Goal: Transaction & Acquisition: Book appointment/travel/reservation

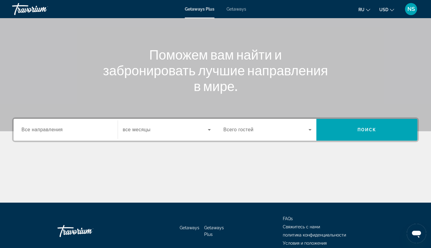
scroll to position [79, 0]
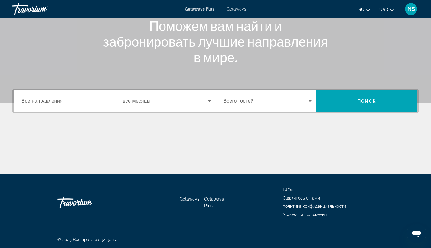
click at [137, 106] on div "Search widget" at bounding box center [167, 101] width 88 height 17
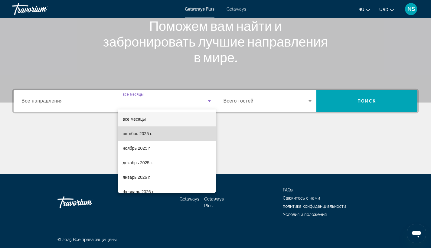
click at [177, 134] on mat-option "октябрь 2025 г." at bounding box center [167, 134] width 98 height 15
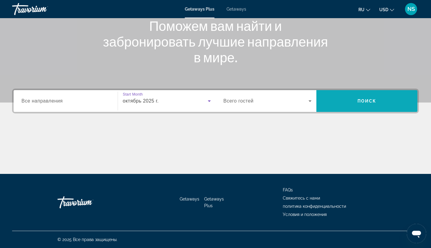
click at [351, 101] on span "Search" at bounding box center [367, 101] width 101 height 15
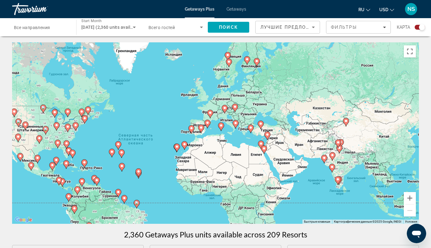
drag, startPoint x: 351, startPoint y: 101, endPoint x: 257, endPoint y: 110, distance: 93.6
click at [257, 110] on div "Чтобы активировать перетаскивание с помощью клавиатуры, нажмите Alt + Ввод. Пос…" at bounding box center [215, 133] width 407 height 182
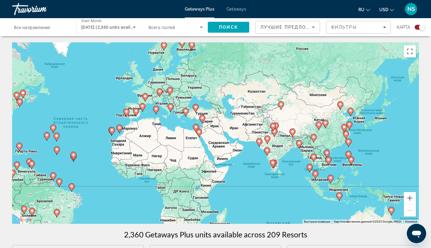
click at [117, 32] on div "[DATE] (2,360 units available)" at bounding box center [108, 27] width 54 height 17
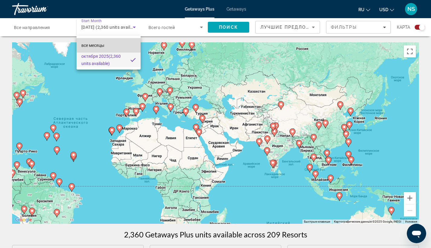
click at [99, 44] on span "все месяцы" at bounding box center [92, 45] width 23 height 5
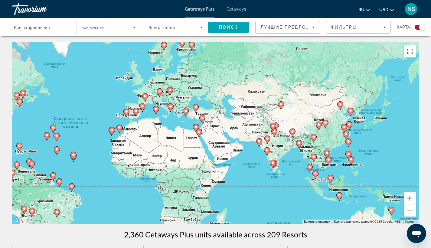
click at [138, 25] on icon "Search widget" at bounding box center [134, 27] width 7 height 7
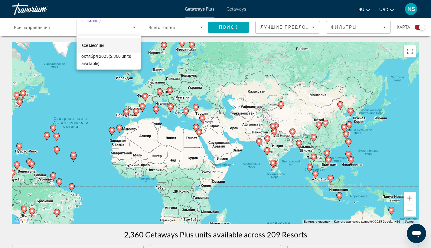
click at [139, 5] on div at bounding box center [215, 124] width 431 height 248
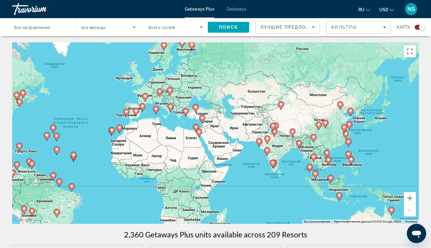
click at [201, 30] on icon "Search widget" at bounding box center [201, 27] width 7 height 7
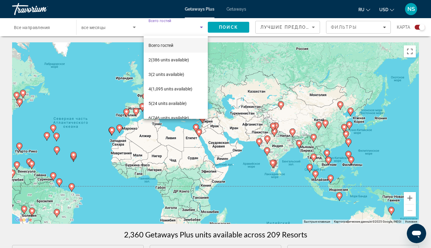
click at [201, 28] on div at bounding box center [215, 124] width 431 height 248
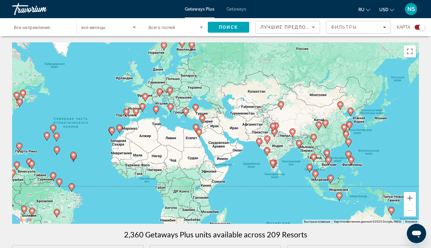
click at [134, 27] on icon "Search widget" at bounding box center [134, 28] width 3 height 2
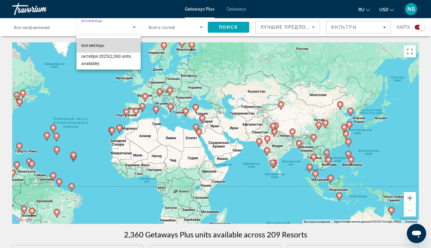
click at [103, 46] on span "все месяцы" at bounding box center [92, 45] width 23 height 5
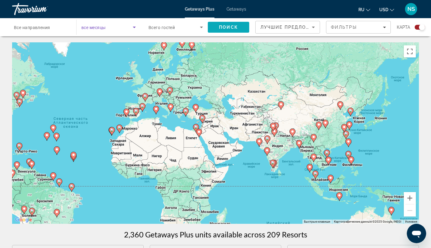
click at [234, 31] on span "Search" at bounding box center [228, 27] width 41 height 15
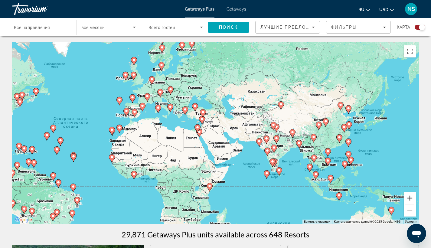
click at [409, 199] on button "Увеличить" at bounding box center [410, 198] width 12 height 12
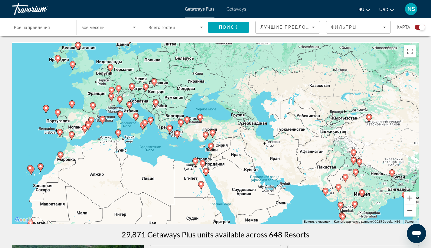
drag, startPoint x: 196, startPoint y: 115, endPoint x: 219, endPoint y: 150, distance: 42.2
click at [219, 150] on div "Чтобы активировать перетаскивание с помощью клавиатуры, нажмите Alt + Ввод. Пос…" at bounding box center [215, 133] width 407 height 182
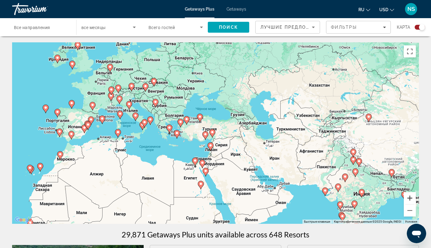
click at [412, 198] on button "Увеличить" at bounding box center [410, 198] width 12 height 12
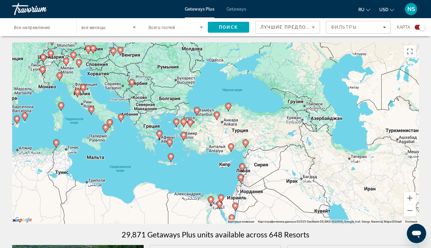
drag, startPoint x: 166, startPoint y: 157, endPoint x: 206, endPoint y: 166, distance: 41.2
click at [206, 166] on div "Чтобы активировать перетаскивание с помощью клавиатуры, нажмите Alt + Ввод. Пос…" at bounding box center [215, 133] width 407 height 182
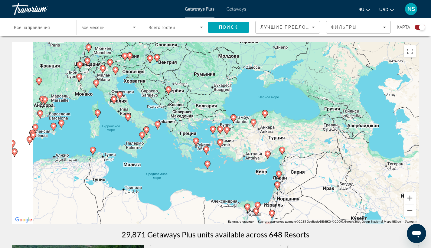
drag, startPoint x: 154, startPoint y: 164, endPoint x: 186, endPoint y: 165, distance: 32.4
click at [186, 165] on div "Чтобы активировать перетаскивание с помощью клавиатуры, нажмите Alt + Ввод. Пос…" at bounding box center [215, 133] width 407 height 182
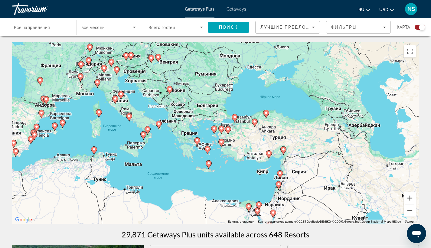
click at [411, 200] on button "Увеличить" at bounding box center [410, 198] width 12 height 12
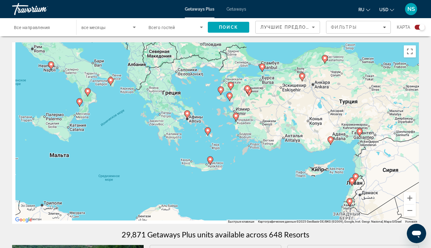
drag, startPoint x: 278, startPoint y: 215, endPoint x: 287, endPoint y: 168, distance: 47.5
click at [287, 168] on div "Чтобы активировать перетаскивание с помощью клавиатуры, нажмите Alt + Ввод. Пос…" at bounding box center [215, 133] width 407 height 182
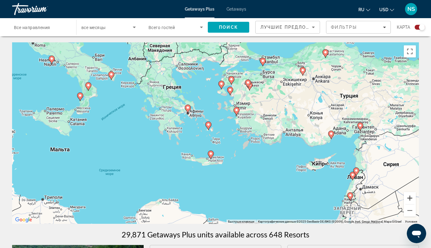
click at [406, 196] on button "Увеличить" at bounding box center [410, 198] width 12 height 12
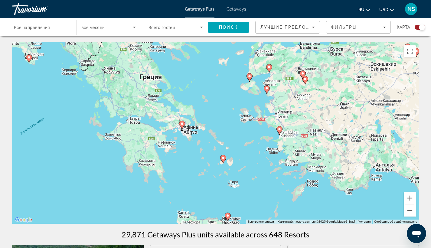
drag, startPoint x: 156, startPoint y: 106, endPoint x: 179, endPoint y: 143, distance: 43.9
click at [179, 143] on div "Чтобы активировать перетаскивание с помощью клавиатуры, нажмите Alt + Ввод. Пос…" at bounding box center [215, 133] width 407 height 182
click at [183, 126] on image "Main content" at bounding box center [183, 124] width 4 height 4
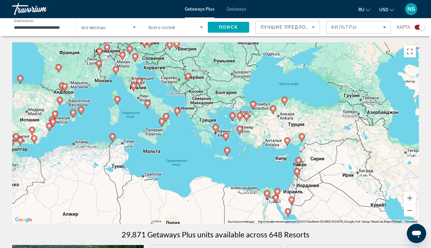
click at [217, 129] on icon "Main content" at bounding box center [215, 129] width 5 height 8
type input "**********"
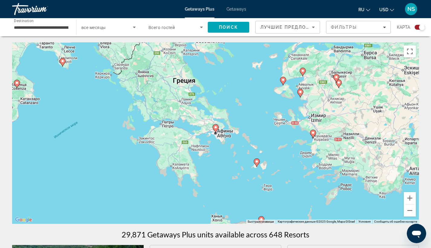
click at [216, 127] on image "Main content" at bounding box center [216, 128] width 4 height 4
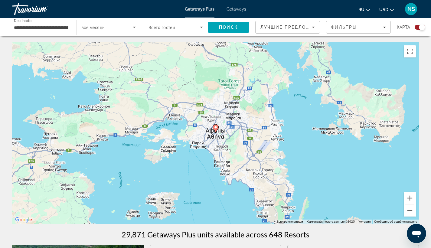
click at [216, 129] on image "Main content" at bounding box center [216, 128] width 4 height 4
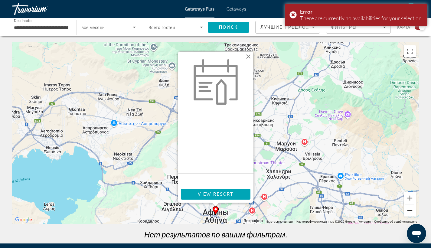
click at [410, 211] on button "Уменьшить" at bounding box center [410, 211] width 12 height 12
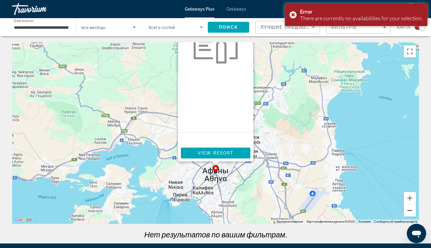
click at [410, 211] on button "Уменьшить" at bounding box center [410, 211] width 12 height 12
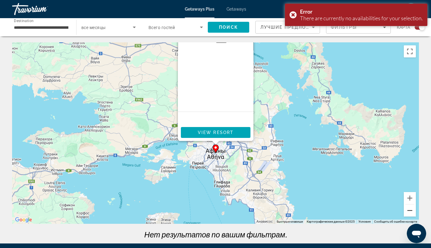
click at [410, 211] on button "Уменьшить" at bounding box center [410, 211] width 12 height 12
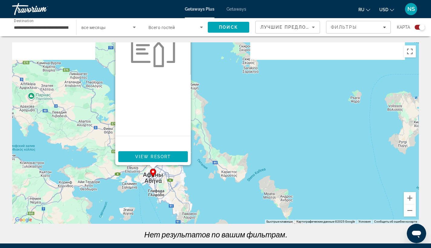
drag, startPoint x: 298, startPoint y: 176, endPoint x: 234, endPoint y: 211, distance: 73.0
click at [234, 211] on div "Чтобы активировать перетаскивание с помощью клавиатуры, нажмите Alt + Ввод. Пос…" at bounding box center [215, 133] width 407 height 182
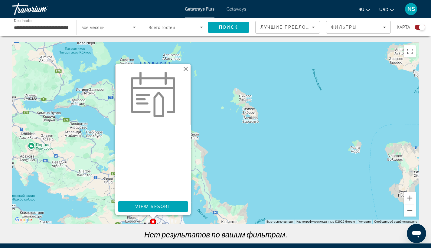
drag, startPoint x: 231, startPoint y: 132, endPoint x: 229, endPoint y: 183, distance: 51.5
click at [229, 183] on div "Чтобы активировать перетаскивание с помощью клавиатуры, нажмите Alt + Ввод. Пос…" at bounding box center [215, 133] width 407 height 182
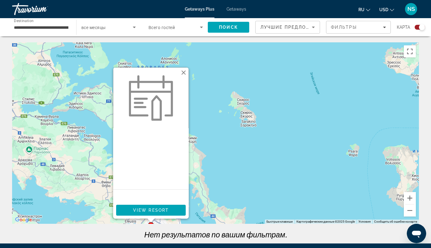
click at [184, 73] on button "Закрыть" at bounding box center [183, 72] width 9 height 9
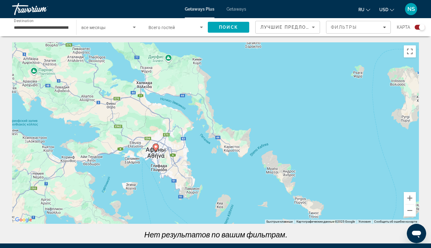
drag, startPoint x: 184, startPoint y: 163, endPoint x: 179, endPoint y: 70, distance: 93.7
click at [179, 70] on div "Чтобы активировать перетаскивание с помощью клавиатуры, нажмите Alt + Ввод. Пос…" at bounding box center [215, 133] width 407 height 182
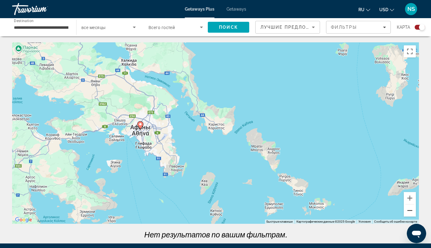
click at [412, 208] on button "Уменьшить" at bounding box center [410, 211] width 12 height 12
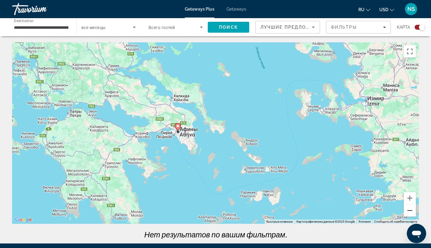
click at [412, 208] on button "Уменьшить" at bounding box center [410, 211] width 12 height 12
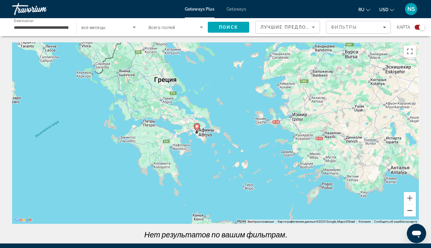
click at [413, 212] on button "Уменьшить" at bounding box center [410, 211] width 12 height 12
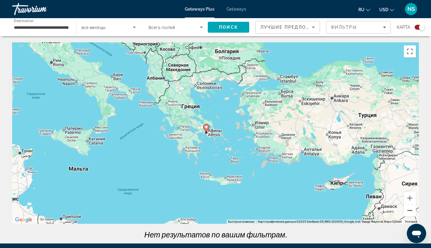
click at [413, 212] on button "Уменьшить" at bounding box center [410, 211] width 12 height 12
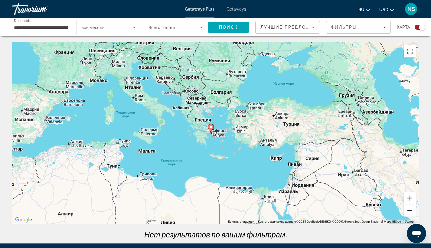
click at [413, 212] on button "Уменьшить" at bounding box center [410, 211] width 12 height 12
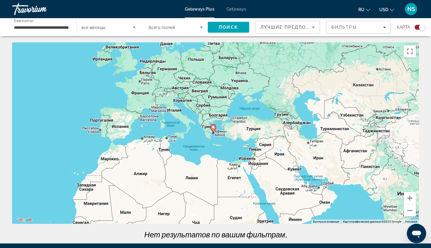
drag, startPoint x: 254, startPoint y: 88, endPoint x: 254, endPoint y: 107, distance: 18.2
click at [254, 107] on div "Чтобы активировать перетаскивание с помощью клавиатуры, нажмите Alt + Ввод. Пос…" at bounding box center [215, 133] width 407 height 182
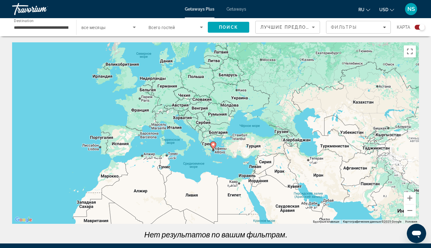
click at [46, 26] on input "**********" at bounding box center [41, 27] width 54 height 7
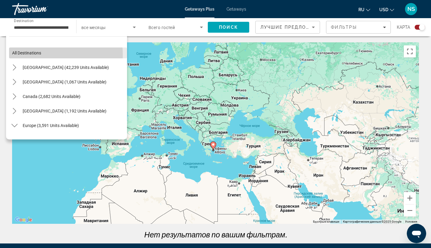
click at [24, 55] on span "All destinations" at bounding box center [26, 53] width 29 height 5
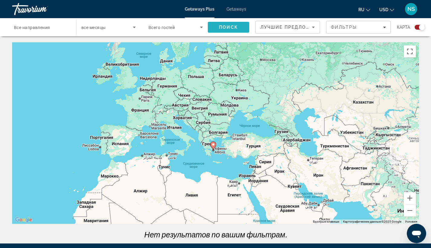
click at [234, 25] on span "Поиск" at bounding box center [228, 27] width 19 height 5
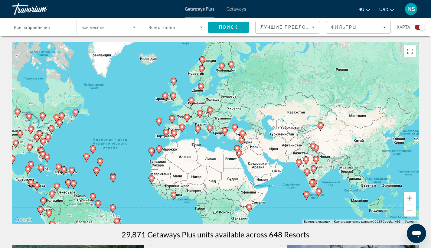
drag, startPoint x: 346, startPoint y: 86, endPoint x: 258, endPoint y: 106, distance: 90.3
click at [258, 106] on div "Чтобы активировать перетаскивание с помощью клавиатуры, нажмите Alt + Ввод. Пос…" at bounding box center [215, 133] width 407 height 182
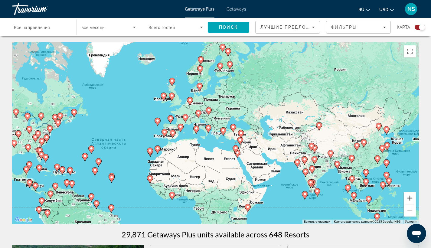
click at [411, 198] on button "Увеличить" at bounding box center [410, 198] width 12 height 12
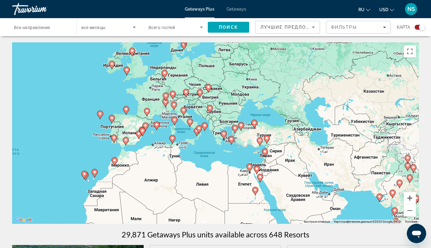
click at [411, 198] on button "Увеличить" at bounding box center [410, 198] width 12 height 12
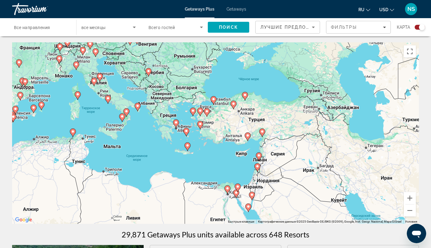
drag, startPoint x: 287, startPoint y: 188, endPoint x: 229, endPoint y: 170, distance: 60.2
click at [229, 170] on div "Чтобы активировать перетаскивание с помощью клавиатуры, нажмите Alt + Ввод. Пос…" at bounding box center [215, 133] width 407 height 182
click at [411, 201] on button "Увеличить" at bounding box center [410, 198] width 12 height 12
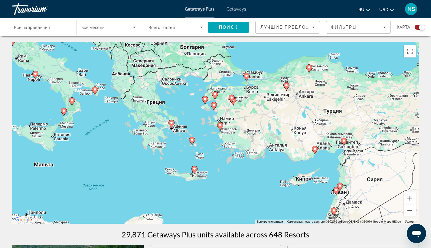
drag, startPoint x: 204, startPoint y: 158, endPoint x: 242, endPoint y: 163, distance: 38.7
click at [242, 163] on div "Чтобы активировать перетаскивание с помощью клавиатуры, нажмите Alt + Ввод. Пос…" at bounding box center [215, 133] width 407 height 182
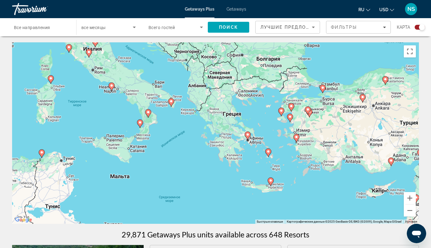
drag, startPoint x: 160, startPoint y: 158, endPoint x: 236, endPoint y: 170, distance: 76.6
click at [236, 170] on div "Чтобы активировать перетаскивание с помощью клавиатуры, нажмите Alt + Ввод. Пос…" at bounding box center [215, 133] width 407 height 182
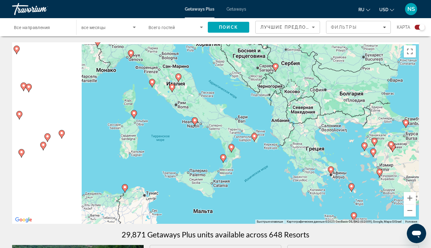
drag, startPoint x: 172, startPoint y: 142, endPoint x: 261, endPoint y: 180, distance: 96.4
click at [261, 180] on div "Чтобы активировать перетаскивание с помощью клавиатуры, нажмите Alt + Ввод. Пос…" at bounding box center [215, 133] width 407 height 182
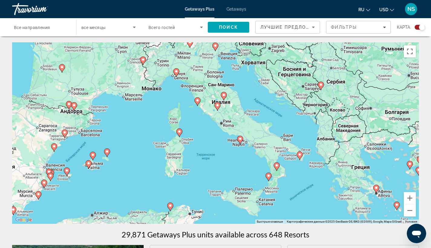
drag, startPoint x: 193, startPoint y: 156, endPoint x: 255, endPoint y: 179, distance: 65.8
click at [255, 179] on div "Чтобы активировать перетаскивание с помощью клавиатуры, нажмите Alt + Ввод. Пос…" at bounding box center [215, 133] width 407 height 182
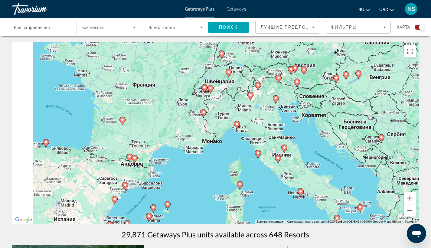
drag, startPoint x: 218, startPoint y: 131, endPoint x: 245, endPoint y: 171, distance: 48.4
click at [245, 171] on div "Чтобы активировать перетаскивание с помощью клавиатуры, нажмите Alt + Ввод. Пос…" at bounding box center [215, 133] width 407 height 182
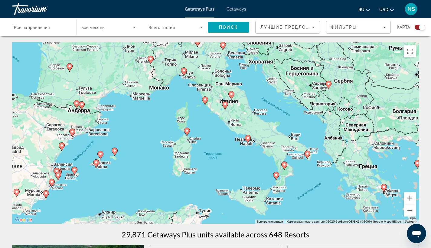
drag, startPoint x: 286, startPoint y: 200, endPoint x: 231, endPoint y: 141, distance: 81.2
click at [231, 141] on div "Чтобы активировать перетаскивание с помощью клавиатуры, нажмите Alt + Ввод. Пос…" at bounding box center [215, 133] width 407 height 182
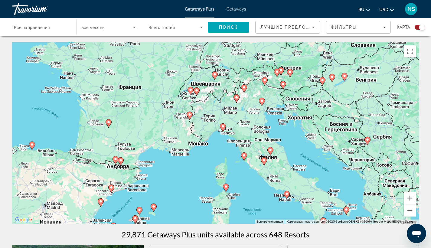
drag, startPoint x: 158, startPoint y: 57, endPoint x: 214, endPoint y: 127, distance: 89.8
click at [214, 127] on div "Чтобы активировать перетаскивание с помощью клавиатуры, нажмите Alt + Ввод. Пос…" at bounding box center [215, 133] width 407 height 182
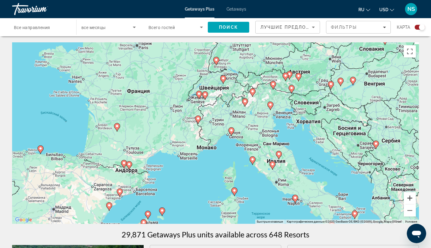
click at [410, 198] on button "Увеличить" at bounding box center [410, 198] width 12 height 12
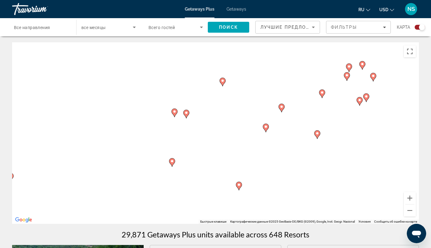
drag, startPoint x: 311, startPoint y: 67, endPoint x: 303, endPoint y: 114, distance: 47.7
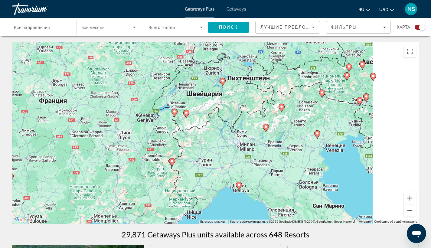
click at [303, 114] on div "Чтобы активировать перетаскивание с помощью клавиатуры, нажмите Alt + Ввод. Пос…" at bounding box center [215, 133] width 407 height 182
click at [411, 196] on button "Увеличить" at bounding box center [410, 198] width 12 height 12
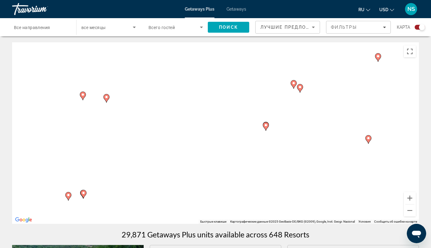
drag, startPoint x: 353, startPoint y: 154, endPoint x: 272, endPoint y: 153, distance: 81.1
click at [272, 153] on div "Чтобы активировать перетаскивание с помощью клавиатуры, нажмите Alt + Ввод. Пос…" at bounding box center [215, 133] width 407 height 182
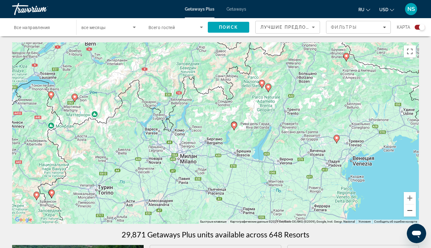
click at [410, 210] on button "Уменьшить" at bounding box center [410, 211] width 12 height 12
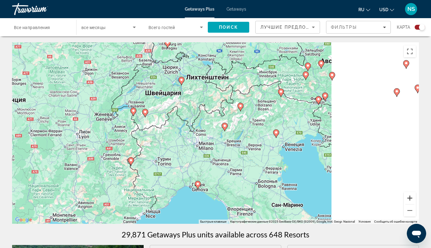
click at [410, 197] on button "Увеличить" at bounding box center [410, 198] width 12 height 12
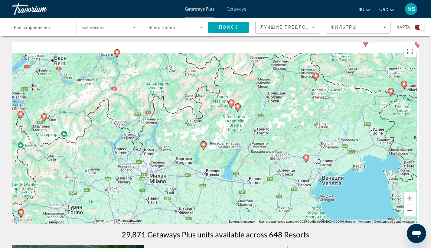
drag, startPoint x: 301, startPoint y: 99, endPoint x: 268, endPoint y: 125, distance: 42.1
click at [268, 125] on div "Чтобы активировать перетаскивание с помощью клавиатуры, нажмите Alt + Ввод. Пос…" at bounding box center [215, 133] width 407 height 182
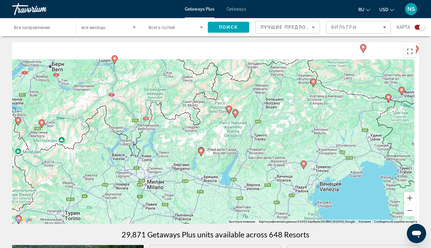
click at [201, 152] on image "Main content" at bounding box center [202, 151] width 4 height 4
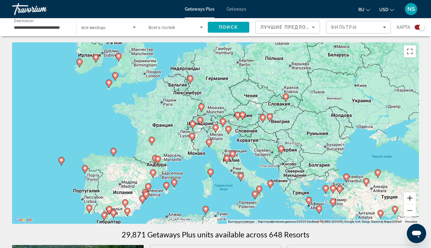
click at [411, 198] on button "Увеличить" at bounding box center [410, 198] width 12 height 12
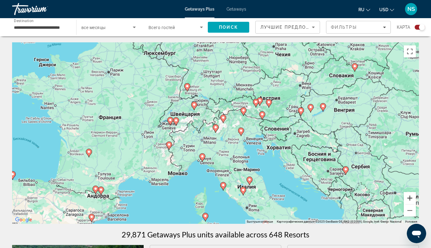
click at [411, 198] on button "Увеличить" at bounding box center [410, 198] width 12 height 12
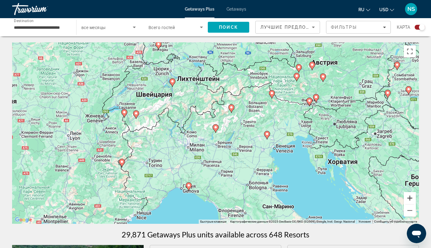
click at [411, 198] on button "Увеличить" at bounding box center [410, 198] width 12 height 12
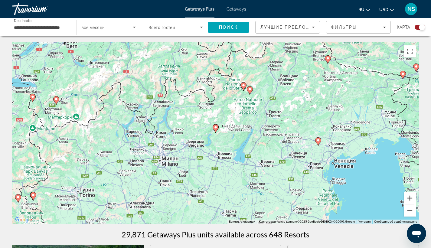
click at [411, 198] on button "Увеличить" at bounding box center [410, 198] width 12 height 12
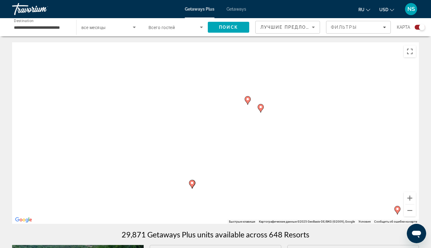
drag, startPoint x: 306, startPoint y: 75, endPoint x: 271, endPoint y: 136, distance: 69.7
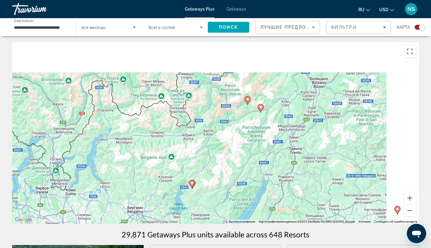
click at [271, 136] on div "Для навигации используйте клавиши со стрелками. Чтобы активировать перетаскиван…" at bounding box center [215, 133] width 407 height 182
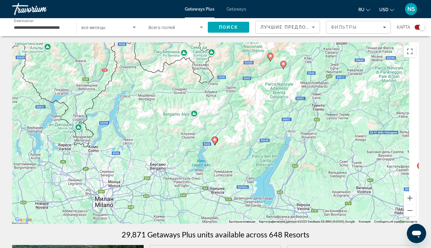
drag, startPoint x: 203, startPoint y: 208, endPoint x: 240, endPoint y: 158, distance: 61.9
click at [240, 158] on div "Для навигации используйте клавиши со стрелками. Чтобы активировать перетаскиван…" at bounding box center [215, 133] width 407 height 182
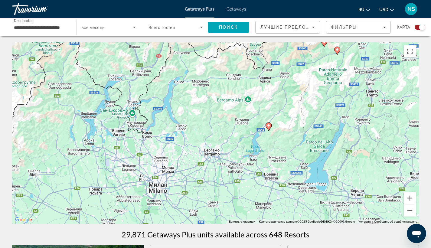
drag, startPoint x: 240, startPoint y: 158, endPoint x: 294, endPoint y: 144, distance: 55.8
click at [294, 144] on div "Для навигации используйте клавиши со стрелками. Чтобы активировать перетаскиван…" at bounding box center [215, 133] width 407 height 182
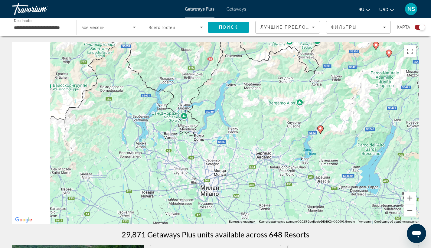
drag, startPoint x: 162, startPoint y: 118, endPoint x: 222, endPoint y: 129, distance: 60.6
click at [221, 129] on div "Для навигации используйте клавиши со стрелками. Чтобы активировать перетаскиван…" at bounding box center [215, 133] width 407 height 182
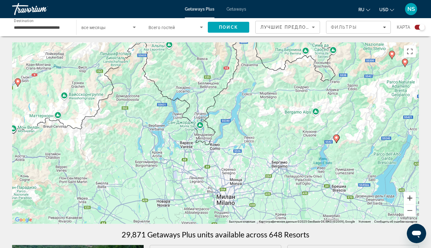
click at [410, 200] on button "Увеличить" at bounding box center [410, 198] width 12 height 12
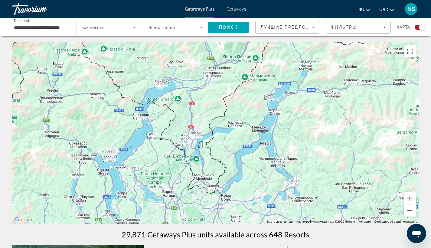
drag, startPoint x: 315, startPoint y: 99, endPoint x: 326, endPoint y: 142, distance: 44.6
click at [326, 142] on div "Для навигации используйте клавиши со стрелками. Чтобы активировать перетаскиван…" at bounding box center [215, 133] width 407 height 182
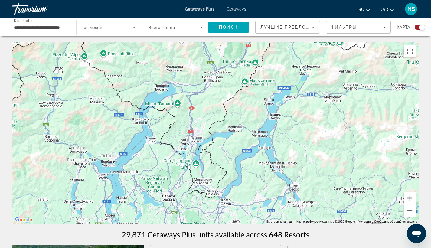
click at [411, 199] on button "Увеличить" at bounding box center [410, 198] width 12 height 12
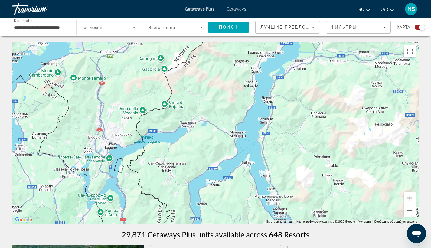
drag, startPoint x: 364, startPoint y: 153, endPoint x: 286, endPoint y: 136, distance: 79.5
click at [286, 136] on div "Для навигации используйте клавиши со стрелками." at bounding box center [215, 133] width 407 height 182
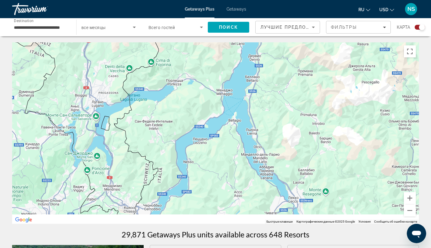
drag, startPoint x: 284, startPoint y: 127, endPoint x: 264, endPoint y: 73, distance: 58.0
click at [264, 73] on div "Для навигации используйте клавиши со стрелками." at bounding box center [215, 133] width 407 height 182
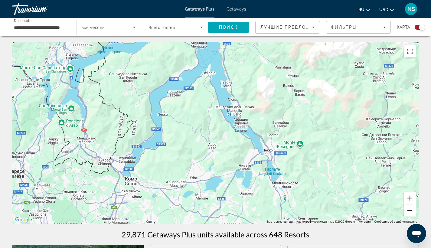
click at [406, 206] on button "Уменьшить" at bounding box center [410, 211] width 12 height 12
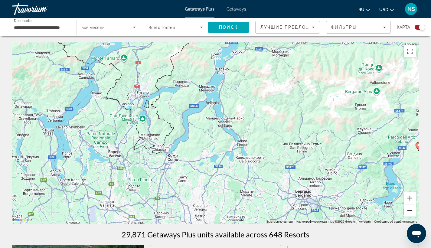
click at [406, 206] on button "Уменьшить" at bounding box center [410, 211] width 12 height 12
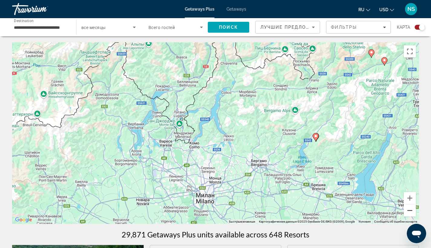
click at [406, 206] on button "Уменьшить" at bounding box center [410, 211] width 12 height 12
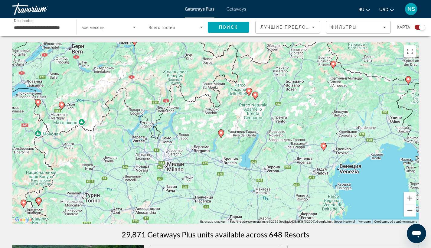
drag, startPoint x: 364, startPoint y: 81, endPoint x: 316, endPoint y: 83, distance: 48.2
click at [316, 83] on div "Для навигации используйте клавиши со стрелками. Чтобы активировать перетаскиван…" at bounding box center [215, 133] width 407 height 182
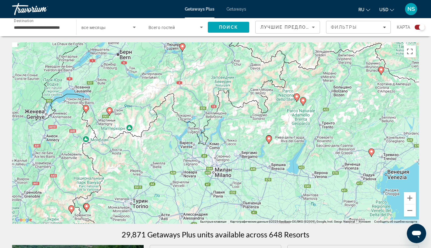
drag, startPoint x: 189, startPoint y: 124, endPoint x: 248, endPoint y: 132, distance: 59.9
click at [248, 132] on div "Для навигации используйте клавиши со стрелками. Чтобы активировать перетаскиван…" at bounding box center [215, 133] width 407 height 182
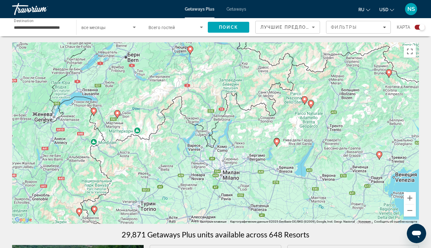
click at [276, 143] on image "Main content" at bounding box center [277, 142] width 4 height 4
type input "**********"
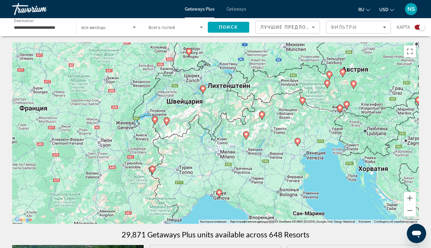
click at [245, 136] on image "Main content" at bounding box center [247, 135] width 4 height 4
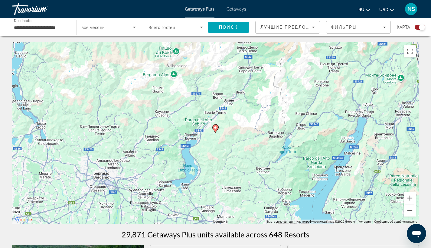
click at [216, 130] on icon "Main content" at bounding box center [215, 129] width 5 height 8
click at [216, 127] on image "Main content" at bounding box center [216, 128] width 4 height 4
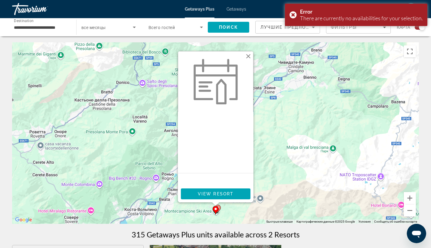
click at [249, 54] on button "Закрыть" at bounding box center [248, 56] width 9 height 9
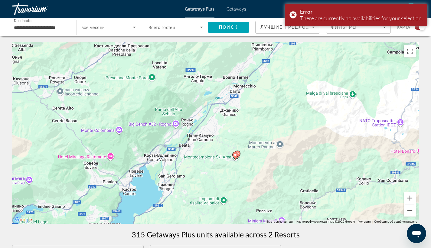
drag, startPoint x: 233, startPoint y: 210, endPoint x: 254, endPoint y: 147, distance: 66.3
click at [254, 147] on div "Чтобы активировать перетаскивание с помощью клавиатуры, нажмите Alt + Ввод. Пос…" at bounding box center [215, 133] width 407 height 182
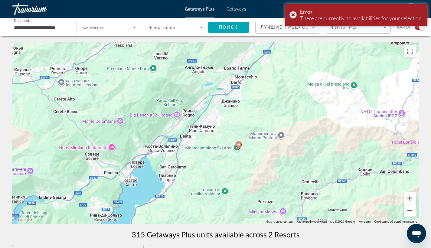
click at [414, 199] on button "Увеличить" at bounding box center [410, 198] width 12 height 12
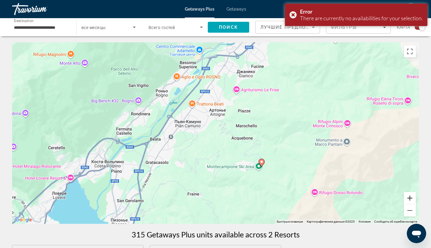
click at [414, 199] on button "Увеличить" at bounding box center [410, 198] width 12 height 12
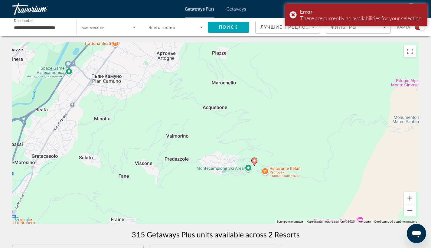
drag, startPoint x: 331, startPoint y: 184, endPoint x: 246, endPoint y: 125, distance: 103.2
click at [246, 125] on div "Чтобы активировать перетаскивание с помощью клавиатуры, нажмите Alt + Ввод. Пос…" at bounding box center [215, 133] width 407 height 182
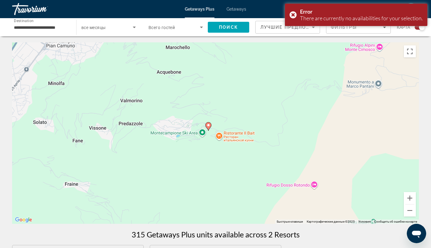
click at [206, 124] on icon "Main content" at bounding box center [208, 127] width 5 height 8
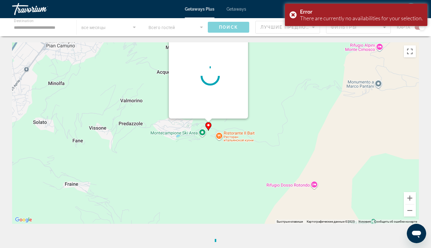
click at [206, 124] on div "Чтобы активировать перетаскивание с помощью клавиатуры, нажмите Alt + Ввод. Пос…" at bounding box center [215, 133] width 407 height 182
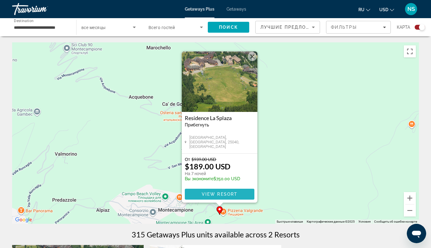
click at [223, 194] on span "View Resort" at bounding box center [220, 194] width 36 height 5
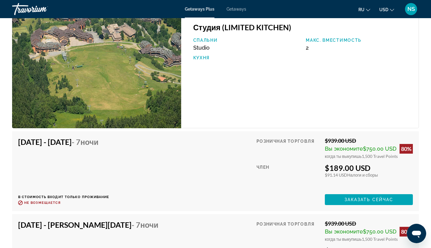
scroll to position [1107, 0]
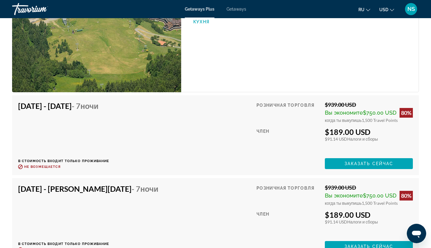
click at [79, 104] on h4 "[DATE] - [DATE] - 7 ночи" at bounding box center [61, 105] width 87 height 9
click at [351, 161] on span "Заказать сейчас" at bounding box center [369, 163] width 49 height 5
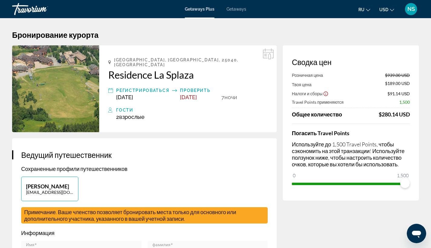
click at [50, 74] on img "Main content" at bounding box center [55, 88] width 87 height 87
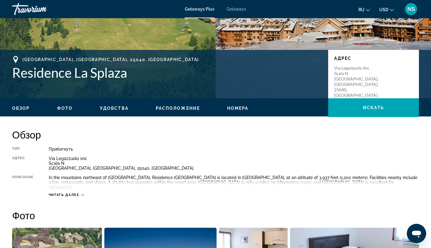
scroll to position [137, 0]
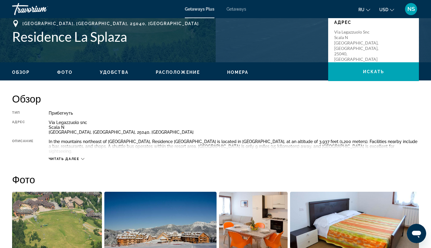
click at [20, 70] on button "Обзор" at bounding box center [21, 72] width 18 height 5
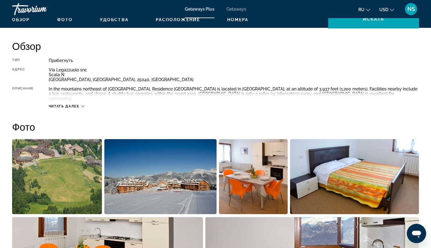
scroll to position [194, 0]
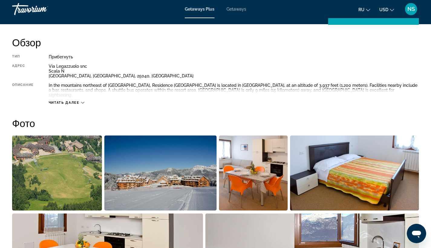
click at [46, 160] on img "Open full-screen image slider" at bounding box center [57, 173] width 90 height 75
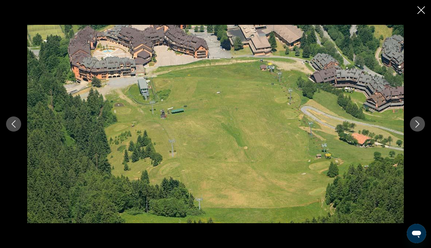
click at [4, 170] on div "prev next" at bounding box center [215, 124] width 431 height 199
click at [424, 12] on icon "Close slideshow" at bounding box center [422, 10] width 8 height 8
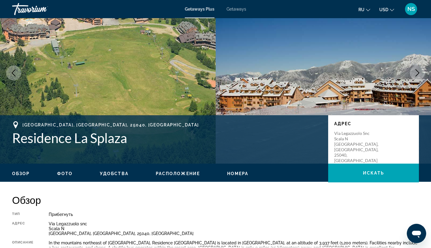
scroll to position [22, 0]
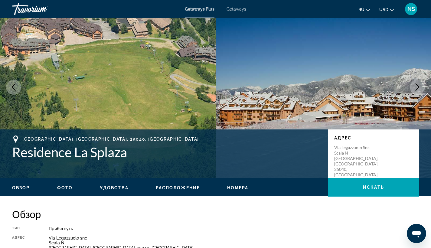
click at [152, 187] on ul "Обзор Фото Удобства Расположение Номера искать" at bounding box center [215, 187] width 407 height 7
click at [165, 182] on div "Обзор Фото Удобства Расположение Номера искать" at bounding box center [215, 187] width 431 height 19
click at [165, 188] on span "Расположение" at bounding box center [178, 188] width 44 height 5
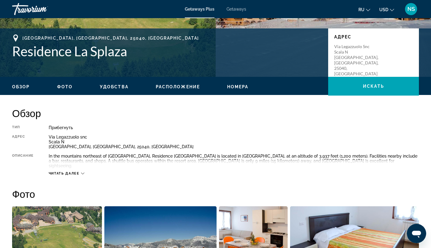
scroll to position [108, 0]
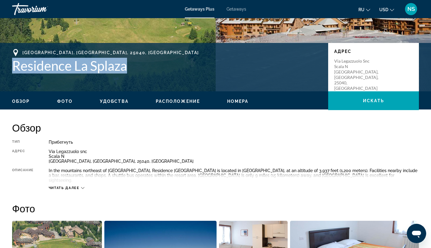
drag, startPoint x: 136, startPoint y: 67, endPoint x: 14, endPoint y: 61, distance: 121.8
click at [14, 61] on h1 "Residence La Splaza" at bounding box center [167, 66] width 310 height 16
copy h1 "Residence La Splaza"
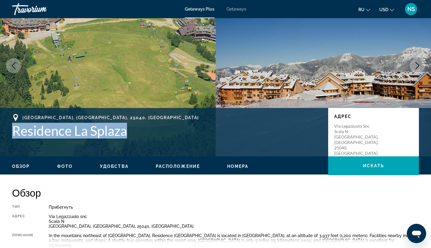
scroll to position [0, 0]
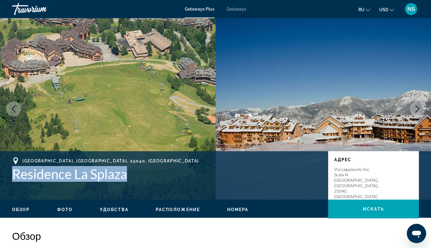
click at [21, 212] on button "Обзор" at bounding box center [21, 209] width 18 height 5
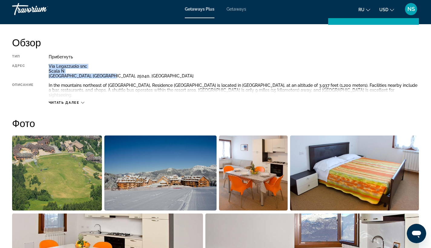
drag, startPoint x: 49, startPoint y: 65, endPoint x: 106, endPoint y: 76, distance: 58.5
click at [106, 76] on div "Via Legazzuolo [GEOGRAPHIC_DATA], [GEOGRAPHIC_DATA]" at bounding box center [234, 71] width 371 height 15
copy div "Via Legazzuolo [GEOGRAPHIC_DATA], [GEOGRAPHIC_DATA]"
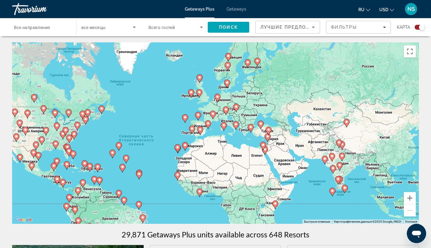
drag, startPoint x: 319, startPoint y: 141, endPoint x: 262, endPoint y: 168, distance: 63.2
click at [262, 168] on div "Чтобы активировать перетаскивание с помощью клавиатуры, нажмите Alt + Ввод. Пос…" at bounding box center [215, 133] width 407 height 182
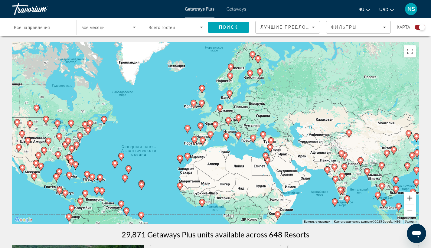
click at [411, 197] on button "Увеличить" at bounding box center [410, 198] width 12 height 12
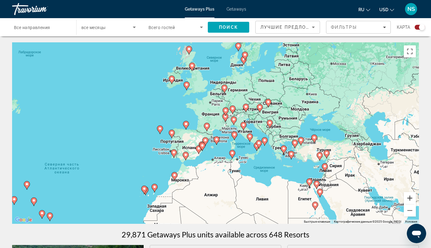
click at [411, 197] on button "Увеличить" at bounding box center [410, 198] width 12 height 12
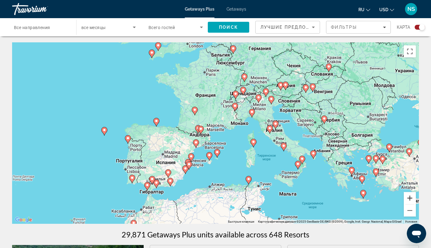
click at [411, 196] on button "Увеличить" at bounding box center [410, 198] width 12 height 12
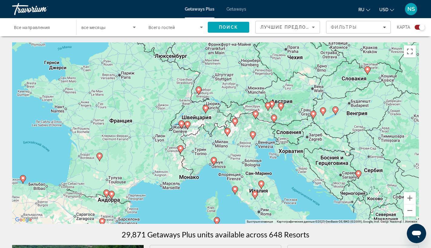
drag, startPoint x: 349, startPoint y: 120, endPoint x: 277, endPoint y: 184, distance: 96.5
click at [277, 184] on div "Чтобы активировать перетаскивание с помощью клавиатуры, нажмите Alt + Ввод. Пос…" at bounding box center [215, 133] width 407 height 182
click at [410, 198] on button "Увеличить" at bounding box center [410, 198] width 12 height 12
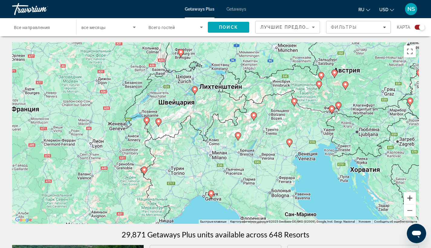
click at [410, 198] on button "Увеличить" at bounding box center [410, 198] width 12 height 12
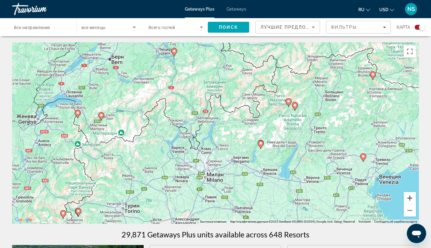
click at [410, 198] on button "Увеличить" at bounding box center [410, 198] width 12 height 12
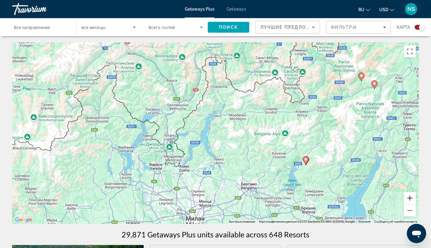
click at [410, 198] on button "Увеличить" at bounding box center [410, 198] width 12 height 12
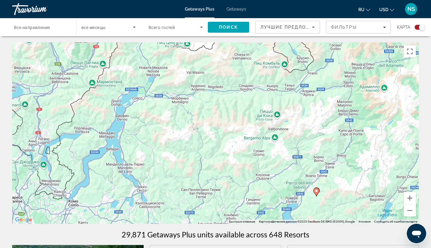
drag, startPoint x: 335, startPoint y: 169, endPoint x: 212, endPoint y: 145, distance: 124.9
click at [213, 146] on div "Чтобы активировать перетаскивание с помощью клавиатуры, нажмите Alt + Ввод. Пос…" at bounding box center [215, 133] width 407 height 182
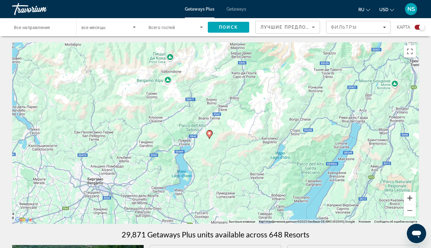
click at [413, 201] on button "Увеличить" at bounding box center [410, 198] width 12 height 12
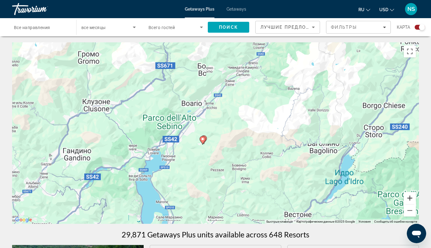
click at [413, 201] on button "Увеличить" at bounding box center [410, 198] width 12 height 12
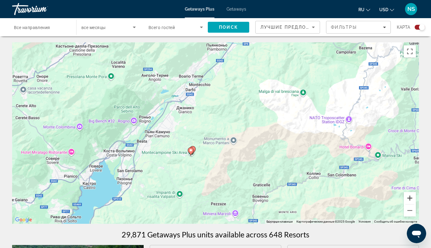
click at [413, 201] on button "Увеличить" at bounding box center [410, 198] width 12 height 12
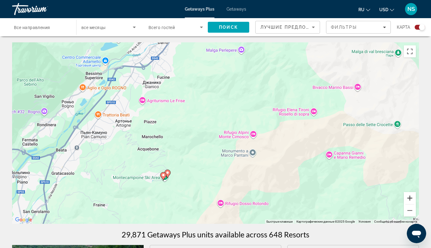
click at [413, 201] on button "Увеличить" at bounding box center [410, 198] width 12 height 12
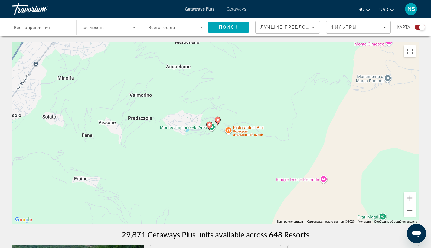
drag, startPoint x: 201, startPoint y: 211, endPoint x: 299, endPoint y: 112, distance: 139.4
click at [299, 112] on div "Чтобы активировать перетаскивание с помощью клавиатуры, нажмите Alt + Ввод. Пос…" at bounding box center [215, 133] width 407 height 182
click at [411, 199] on button "Увеличить" at bounding box center [410, 198] width 12 height 12
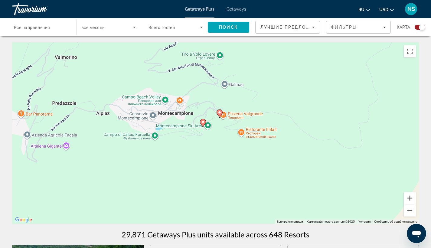
click at [411, 199] on button "Увеличить" at bounding box center [410, 198] width 12 height 12
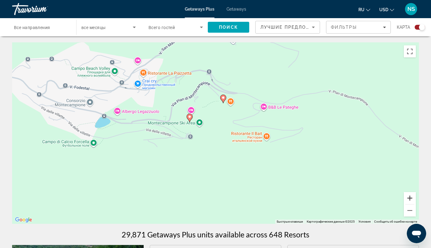
click at [411, 199] on button "Увеличить" at bounding box center [410, 198] width 12 height 12
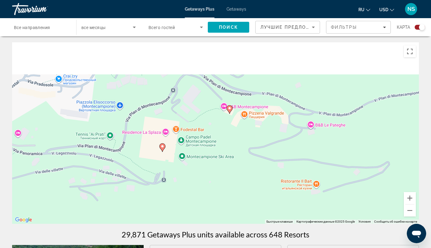
drag, startPoint x: 229, startPoint y: 93, endPoint x: 226, endPoint y: 156, distance: 63.1
click at [226, 156] on div "Чтобы активировать перетаскивание с помощью клавиатуры, нажмите Alt + Ввод. Пос…" at bounding box center [215, 133] width 407 height 182
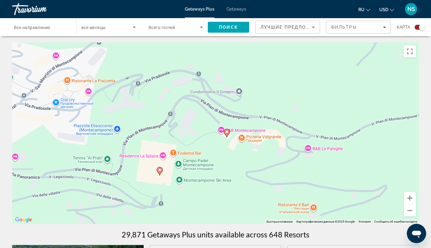
click at [229, 136] on gmp-advanced-marker "Main content" at bounding box center [227, 133] width 6 height 9
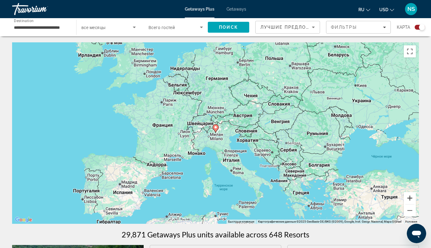
click at [408, 197] on button "Увеличить" at bounding box center [410, 198] width 12 height 12
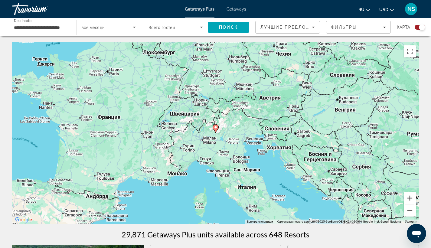
click at [408, 197] on button "Увеличить" at bounding box center [410, 198] width 12 height 12
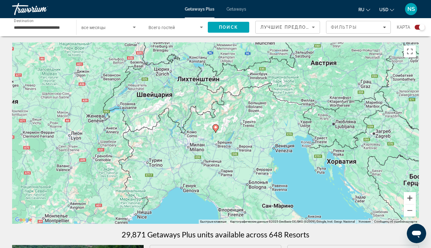
click at [408, 197] on button "Увеличить" at bounding box center [410, 198] width 12 height 12
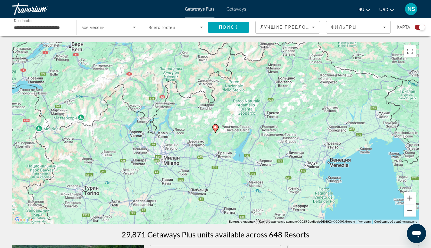
click at [408, 197] on button "Увеличить" at bounding box center [410, 198] width 12 height 12
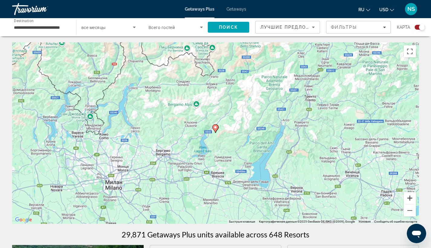
click at [408, 197] on button "Увеличить" at bounding box center [410, 198] width 12 height 12
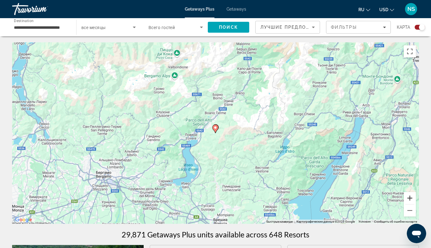
click at [408, 197] on button "Увеличить" at bounding box center [410, 198] width 12 height 12
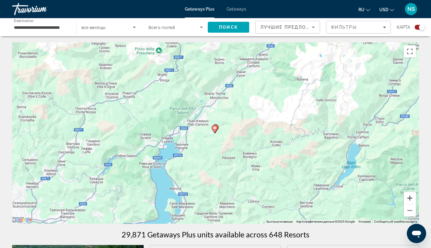
click at [408, 197] on button "Увеличить" at bounding box center [410, 198] width 12 height 12
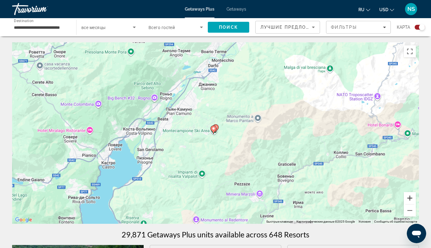
click at [408, 197] on button "Увеличить" at bounding box center [410, 198] width 12 height 12
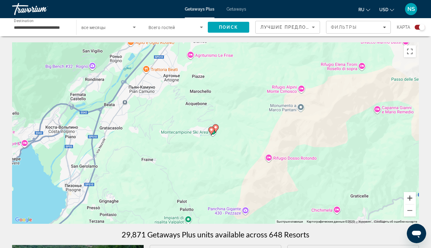
click at [408, 197] on button "Увеличить" at bounding box center [410, 198] width 12 height 12
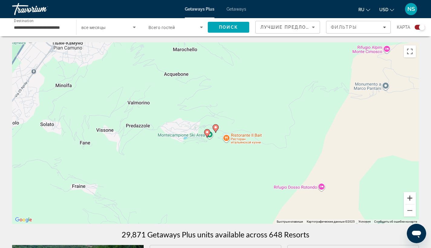
click at [408, 197] on button "Увеличить" at bounding box center [410, 198] width 12 height 12
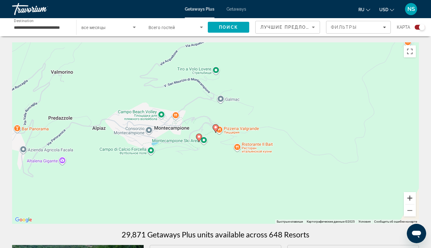
click at [408, 197] on button "Увеличить" at bounding box center [410, 198] width 12 height 12
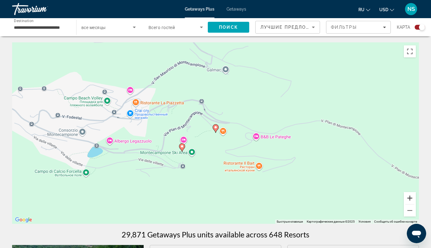
click at [408, 197] on button "Увеличить" at bounding box center [410, 198] width 12 height 12
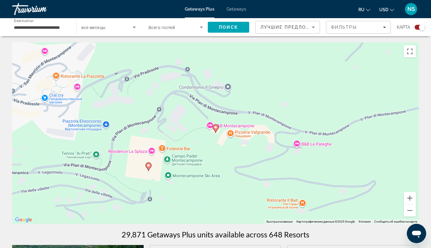
click at [216, 128] on image "Main content" at bounding box center [216, 128] width 4 height 4
type input "**********"
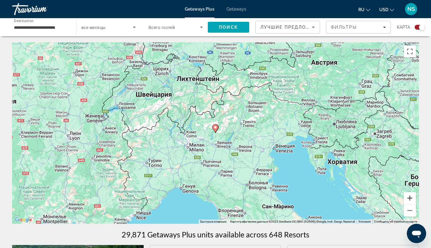
click at [412, 199] on button "Увеличить" at bounding box center [410, 198] width 12 height 12
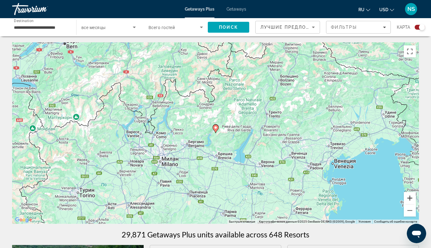
click at [412, 199] on button "Увеличить" at bounding box center [410, 198] width 12 height 12
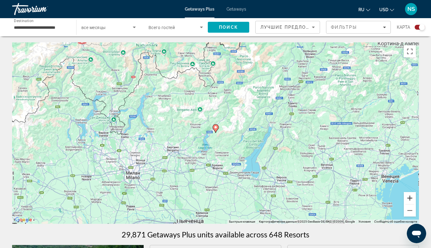
click at [412, 199] on button "Увеличить" at bounding box center [410, 198] width 12 height 12
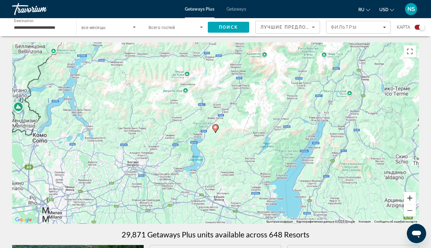
click at [412, 199] on button "Увеличить" at bounding box center [410, 198] width 12 height 12
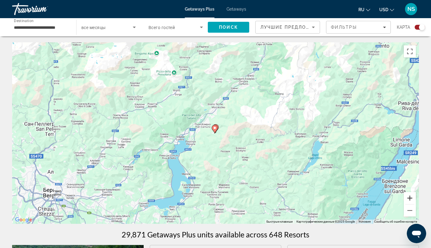
click at [412, 199] on button "Увеличить" at bounding box center [410, 198] width 12 height 12
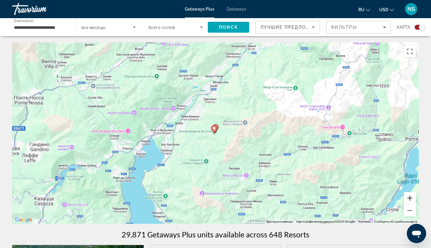
click at [412, 199] on button "Увеличить" at bounding box center [410, 198] width 12 height 12
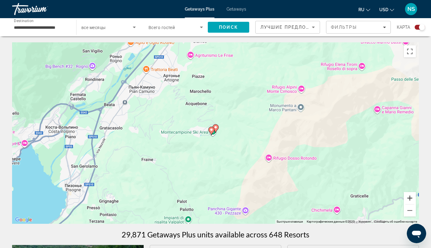
click at [412, 199] on button "Увеличить" at bounding box center [410, 198] width 12 height 12
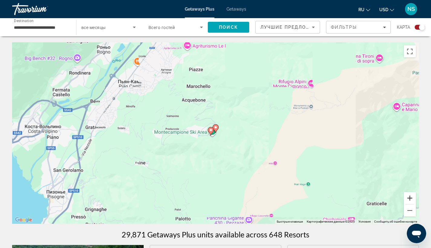
click at [412, 199] on button "Увеличить" at bounding box center [410, 198] width 12 height 12
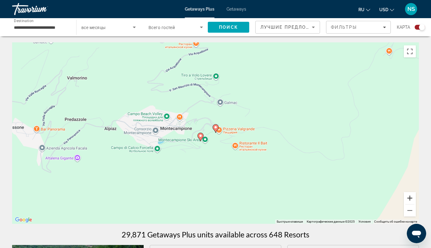
click at [412, 199] on button "Увеличить" at bounding box center [410, 198] width 12 height 12
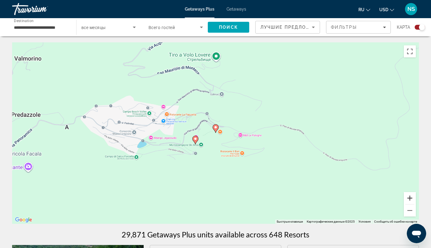
click at [412, 199] on button "Увеличить" at bounding box center [410, 198] width 12 height 12
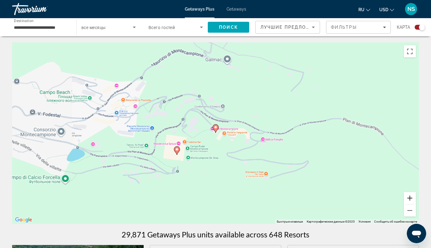
click at [412, 199] on button "Увеличить" at bounding box center [410, 198] width 12 height 12
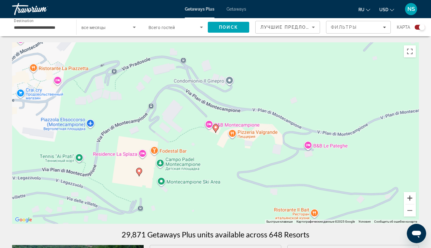
click at [412, 199] on button "Увеличить" at bounding box center [410, 198] width 12 height 12
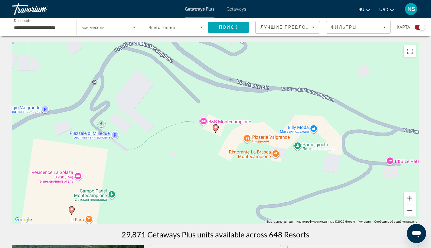
click at [412, 199] on button "Увеличить" at bounding box center [410, 198] width 12 height 12
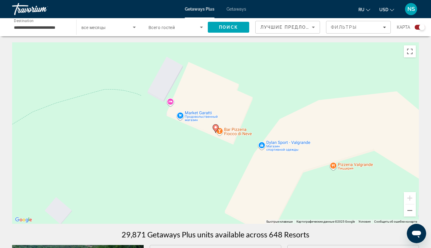
click at [216, 129] on image "Main content" at bounding box center [216, 128] width 4 height 4
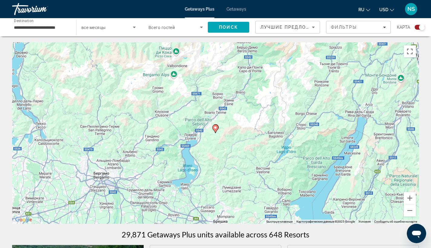
click at [216, 129] on image "Main content" at bounding box center [216, 128] width 4 height 4
click at [218, 126] on icon "Main content" at bounding box center [215, 129] width 5 height 8
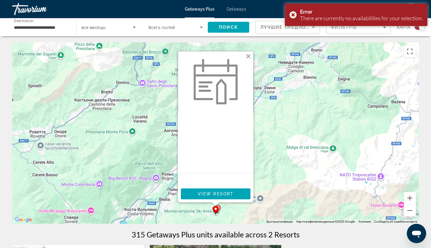
click at [220, 209] on icon "Main content" at bounding box center [218, 209] width 6 height 8
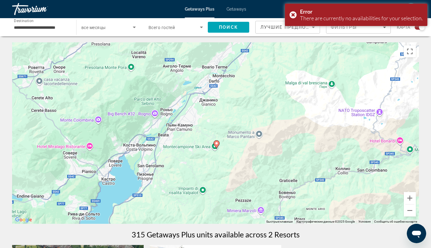
drag, startPoint x: 220, startPoint y: 209, endPoint x: 221, endPoint y: 142, distance: 67.2
click at [221, 142] on div "Для навигации используйте клавиши со стрелками. Чтобы активировать перетаскиван…" at bounding box center [215, 133] width 407 height 182
click at [217, 143] on image "Main content" at bounding box center [217, 143] width 4 height 4
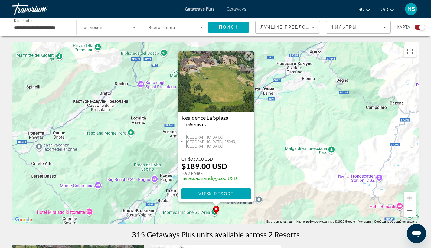
click at [249, 56] on button "Закрыть" at bounding box center [249, 56] width 9 height 9
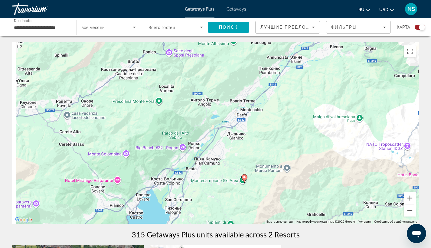
drag, startPoint x: 230, startPoint y: 214, endPoint x: 259, endPoint y: 181, distance: 43.3
click at [259, 181] on div "Чтобы активировать перетаскивание с помощью клавиатуры, нажмите Alt + Ввод. Пос…" at bounding box center [215, 133] width 407 height 182
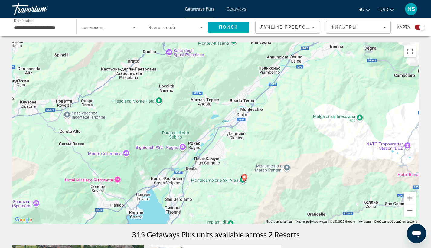
click at [412, 199] on button "Увеличить" at bounding box center [410, 198] width 12 height 12
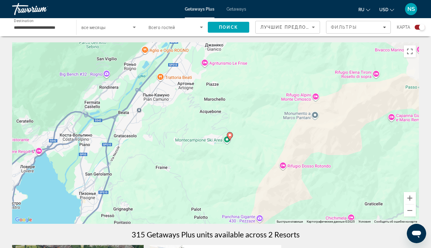
drag, startPoint x: 331, startPoint y: 204, endPoint x: 284, endPoint y: 111, distance: 104.5
click at [284, 111] on div "Чтобы активировать перетаскивание с помощью клавиатуры, нажмите Alt + Ввод. Пос…" at bounding box center [215, 133] width 407 height 182
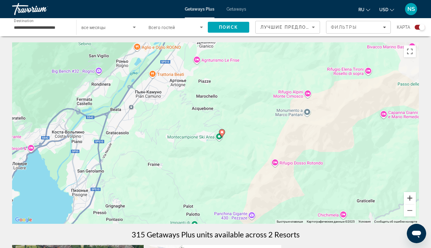
click at [411, 200] on button "Увеличить" at bounding box center [410, 198] width 12 height 12
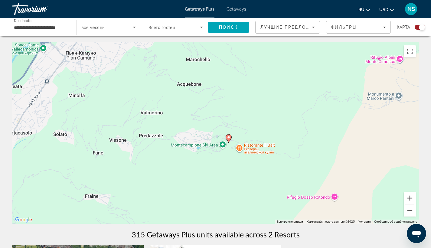
click at [411, 200] on button "Увеличить" at bounding box center [410, 198] width 12 height 12
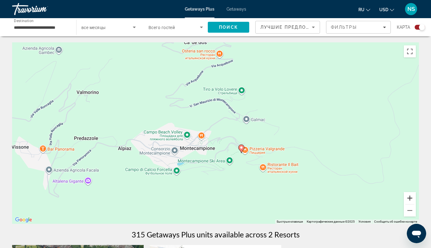
click at [411, 200] on button "Увеличить" at bounding box center [410, 198] width 12 height 12
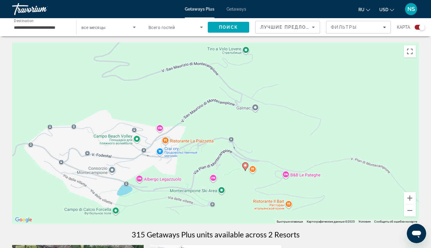
drag, startPoint x: 353, startPoint y: 193, endPoint x: 292, endPoint y: 181, distance: 62.2
click at [292, 181] on div "Чтобы активировать перетаскивание с помощью клавиатуры, нажмите Alt + Ввод. Пос…" at bounding box center [215, 133] width 407 height 182
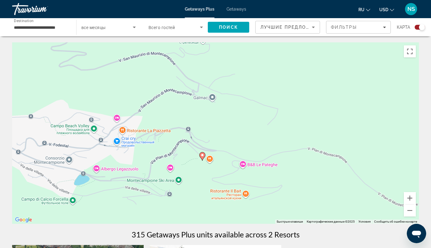
click at [203, 157] on icon "Main content" at bounding box center [202, 157] width 5 height 8
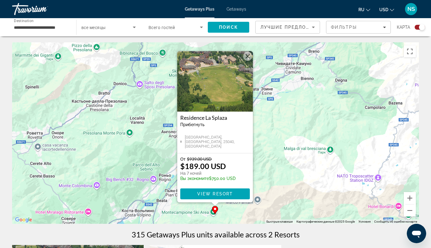
click at [247, 54] on button "Закрыть" at bounding box center [247, 56] width 9 height 9
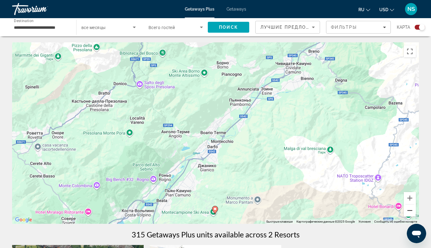
click at [410, 211] on button "Уменьшить" at bounding box center [410, 211] width 12 height 12
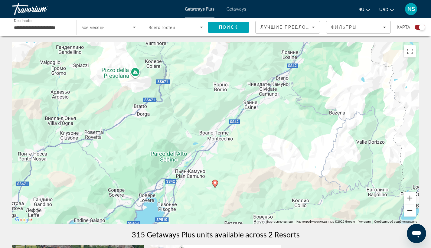
click at [410, 211] on button "Уменьшить" at bounding box center [410, 211] width 12 height 12
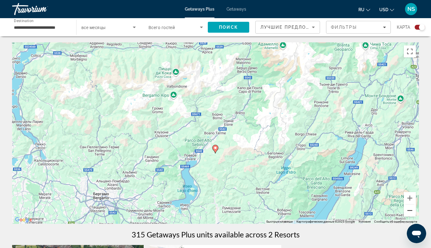
click at [410, 211] on button "Уменьшить" at bounding box center [410, 211] width 12 height 12
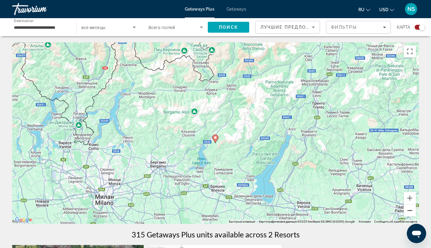
click at [410, 211] on button "Уменьшить" at bounding box center [410, 211] width 12 height 12
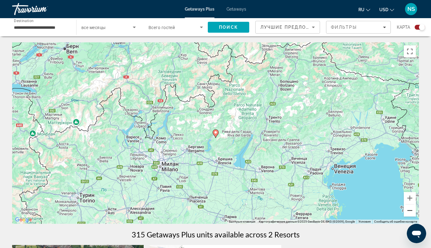
click at [410, 211] on button "Уменьшить" at bounding box center [410, 211] width 12 height 12
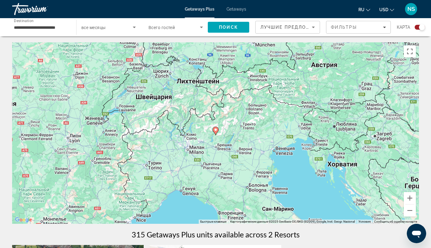
click at [61, 22] on div "**********" at bounding box center [41, 27] width 54 height 17
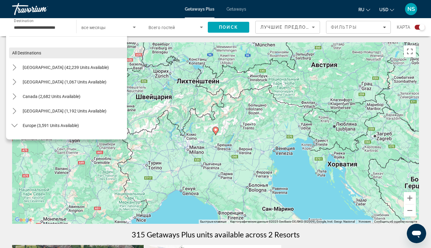
click at [24, 55] on span "All destinations" at bounding box center [26, 53] width 29 height 5
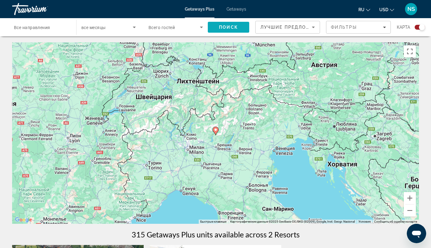
click at [234, 27] on span "Поиск" at bounding box center [228, 27] width 19 height 5
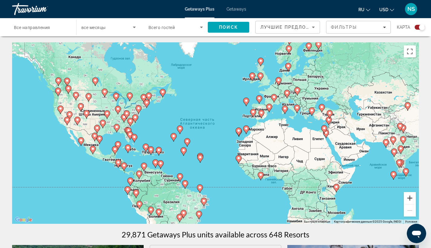
click at [413, 196] on button "Увеличить" at bounding box center [410, 198] width 12 height 12
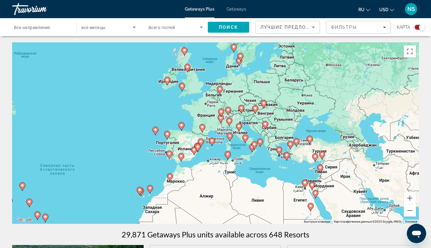
drag, startPoint x: 358, startPoint y: 106, endPoint x: 240, endPoint y: 161, distance: 129.8
click at [240, 161] on div "Чтобы активировать перетаскивание с помощью клавиатуры, нажмите Alt + Ввод. Пос…" at bounding box center [215, 133] width 407 height 182
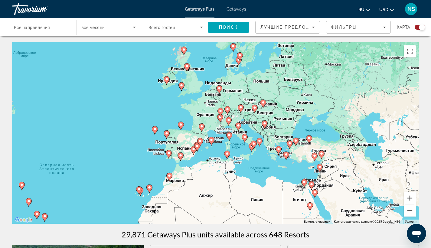
click at [410, 198] on button "Увеличить" at bounding box center [410, 198] width 12 height 12
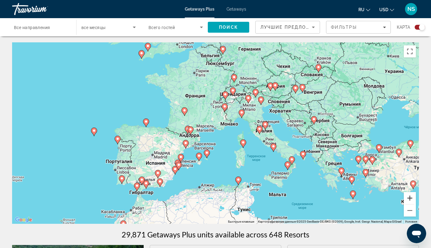
click at [410, 198] on button "Увеличить" at bounding box center [410, 198] width 12 height 12
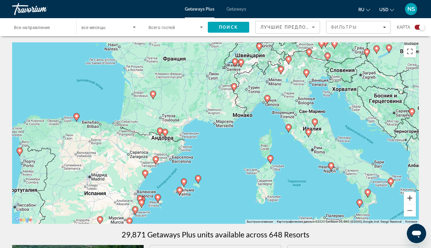
click at [410, 198] on button "Увеличить" at bounding box center [410, 198] width 12 height 12
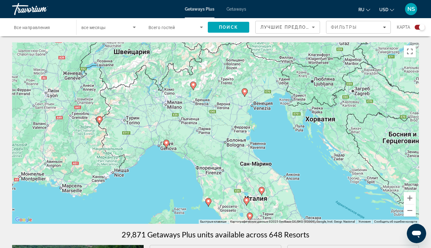
drag, startPoint x: 352, startPoint y: 97, endPoint x: 199, endPoint y: 171, distance: 170.2
click at [199, 171] on div "Чтобы активировать перетаскивание с помощью клавиатуры, нажмите Alt + Ввод. Пос…" at bounding box center [215, 133] width 407 height 182
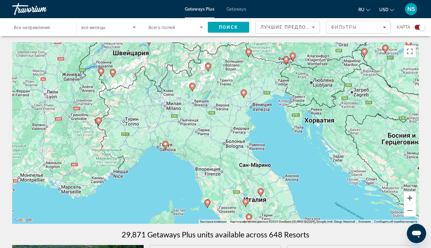
click at [410, 197] on button "Увеличить" at bounding box center [410, 198] width 12 height 12
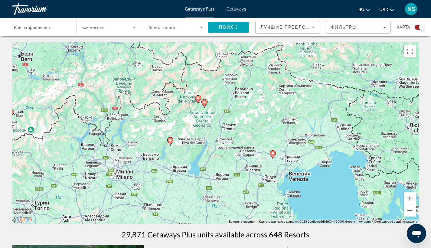
drag, startPoint x: 250, startPoint y: 52, endPoint x: 251, endPoint y: 150, distance: 97.5
click at [251, 150] on div "Чтобы активировать перетаскивание с помощью клавиатуры, нажмите Alt + Ввод. Пос…" at bounding box center [215, 133] width 407 height 182
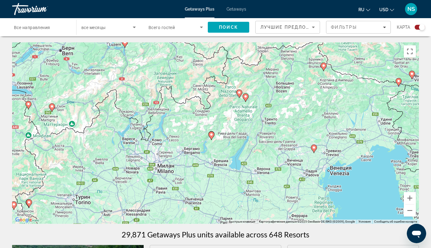
drag, startPoint x: 193, startPoint y: 192, endPoint x: 236, endPoint y: 186, distance: 43.4
click at [236, 186] on div "Чтобы активировать перетаскивание с помощью клавиатуры, нажмите Alt + Ввод. Пос…" at bounding box center [215, 133] width 407 height 182
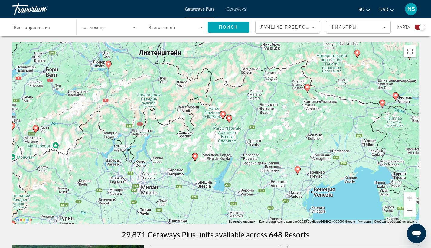
drag, startPoint x: 273, startPoint y: 99, endPoint x: 253, endPoint y: 120, distance: 29.6
click at [253, 120] on div "Чтобы активировать перетаскивание с помощью клавиатуры, нажмите Alt + Ввод. Пос…" at bounding box center [215, 133] width 407 height 182
click at [410, 199] on button "Увеличить" at bounding box center [410, 198] width 12 height 12
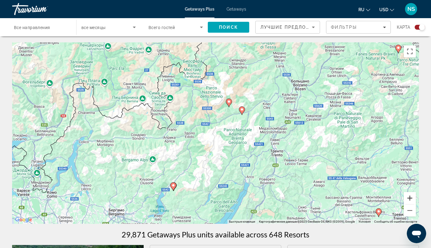
click at [412, 199] on button "Увеличить" at bounding box center [410, 198] width 12 height 12
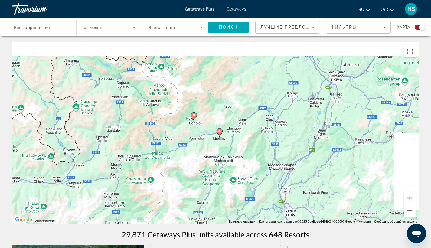
drag, startPoint x: 319, startPoint y: 86, endPoint x: 270, endPoint y: 129, distance: 65.3
click at [270, 129] on div "Чтобы активировать перетаскивание с помощью клавиатуры, нажмите Alt + Ввод. Пос…" at bounding box center [215, 133] width 407 height 182
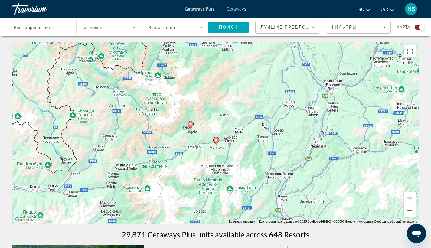
click at [191, 125] on image "Main content" at bounding box center [191, 124] width 4 height 4
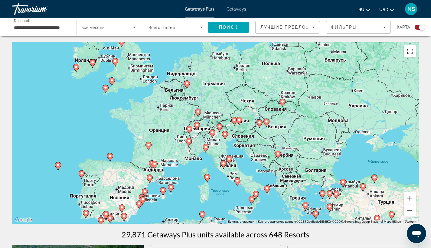
click at [407, 49] on button "Включить полноэкранный режим" at bounding box center [410, 51] width 12 height 12
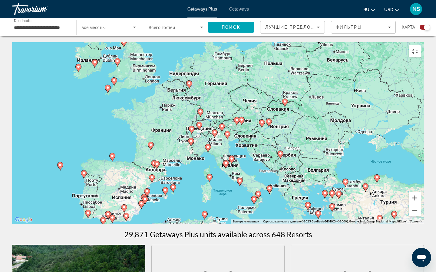
click at [421, 204] on button "Увеличить" at bounding box center [415, 198] width 12 height 12
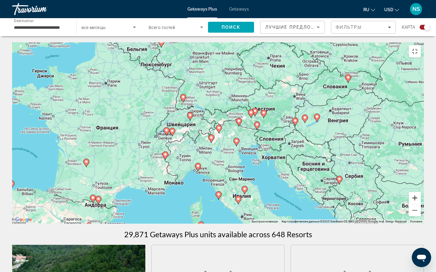
click at [421, 204] on button "Увеличить" at bounding box center [415, 198] width 12 height 12
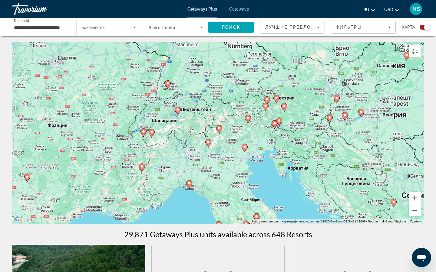
click at [421, 204] on button "Увеличить" at bounding box center [415, 198] width 12 height 12
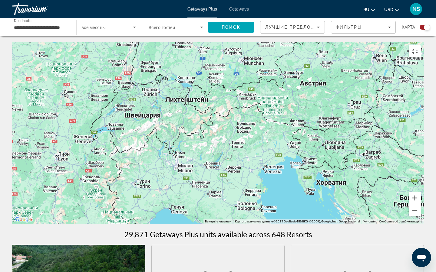
click at [421, 204] on button "Увеличить" at bounding box center [415, 198] width 12 height 12
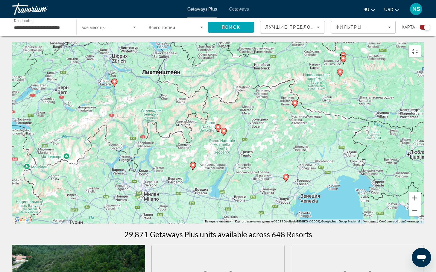
click at [421, 204] on button "Увеличить" at bounding box center [415, 198] width 12 height 12
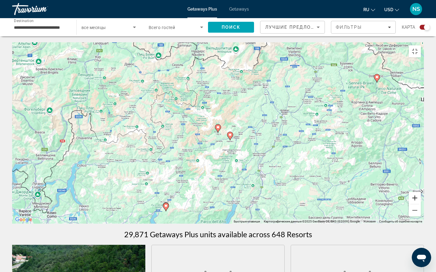
click at [421, 204] on button "Увеличить" at bounding box center [415, 198] width 12 height 12
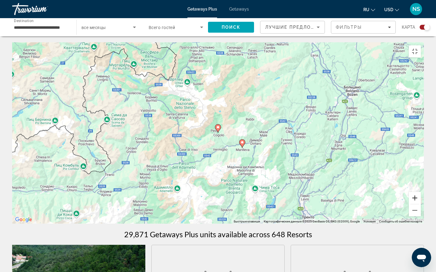
click at [421, 204] on button "Увеличить" at bounding box center [415, 198] width 12 height 12
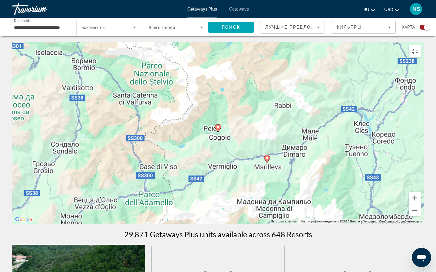
click at [421, 204] on button "Увеличить" at bounding box center [415, 198] width 12 height 12
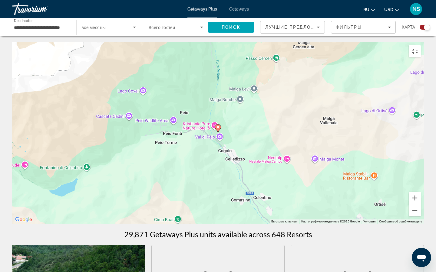
click at [219, 133] on icon "Main content" at bounding box center [217, 129] width 5 height 8
type input "**********"
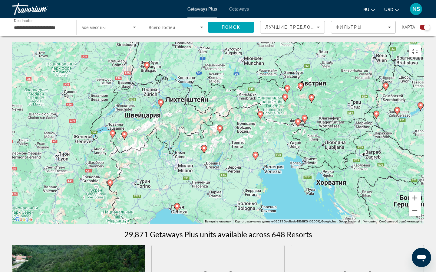
click at [219, 130] on image "Main content" at bounding box center [220, 129] width 4 height 4
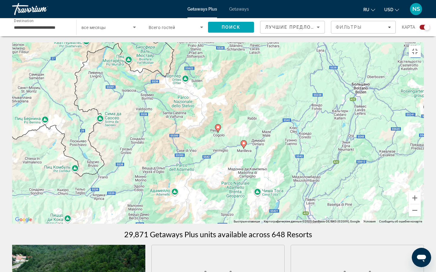
click at [219, 133] on icon "Main content" at bounding box center [217, 129] width 5 height 8
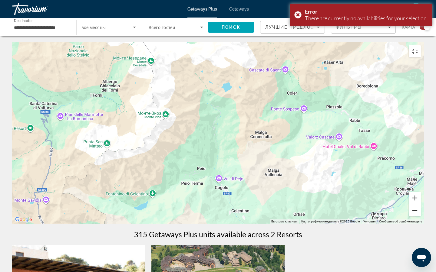
click at [421, 217] on button "Уменьшить" at bounding box center [415, 211] width 12 height 12
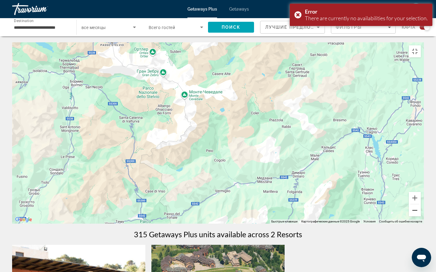
click at [421, 217] on button "Уменьшить" at bounding box center [415, 211] width 12 height 12
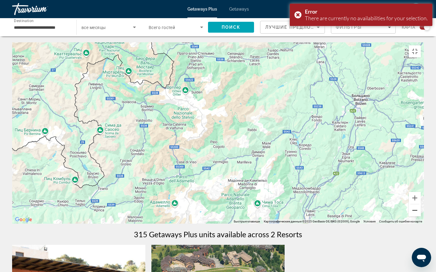
click at [421, 217] on button "Уменьшить" at bounding box center [415, 211] width 12 height 12
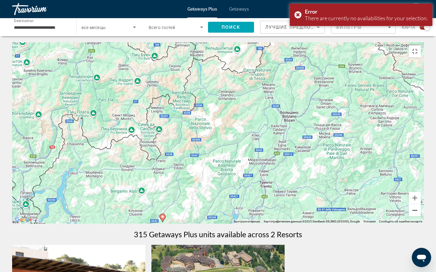
click at [421, 217] on button "Уменьшить" at bounding box center [415, 211] width 12 height 12
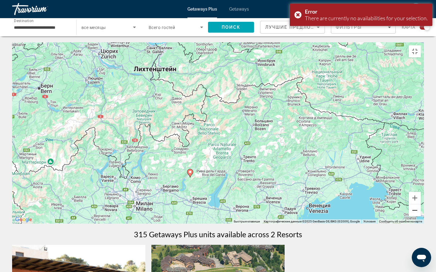
click at [421, 217] on button "Уменьшить" at bounding box center [415, 211] width 12 height 12
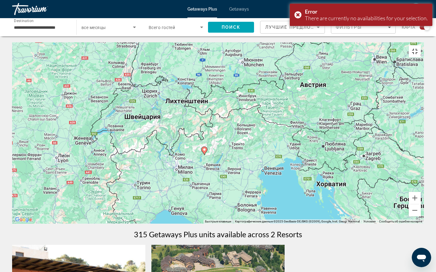
click at [421, 45] on button "Включить полноэкранный режим" at bounding box center [415, 51] width 12 height 12
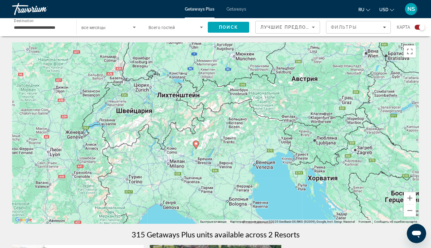
drag, startPoint x: 251, startPoint y: 183, endPoint x: 243, endPoint y: 172, distance: 13.7
click at [243, 172] on div "Для навигации используйте клавиши со стрелками. Чтобы активировать перетаскиван…" at bounding box center [215, 133] width 407 height 182
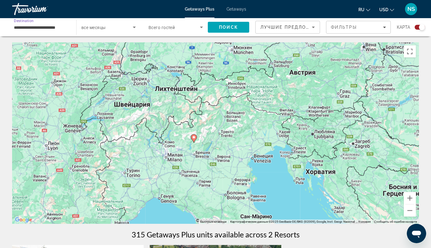
click at [56, 27] on input "**********" at bounding box center [41, 27] width 54 height 7
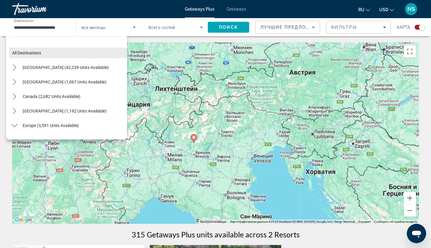
click at [58, 52] on span "Select destination: All destinations" at bounding box center [68, 53] width 118 height 15
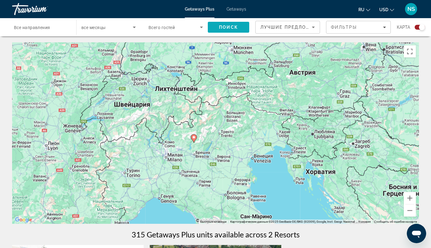
click at [242, 29] on span "Search" at bounding box center [228, 27] width 41 height 15
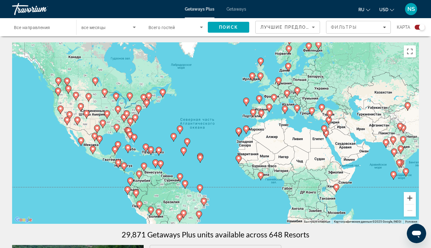
click at [411, 200] on button "Увеличить" at bounding box center [410, 198] width 12 height 12
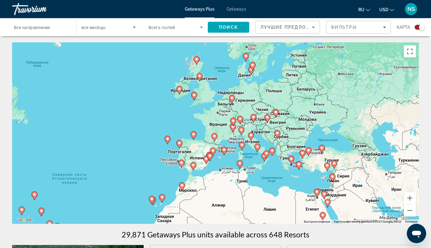
drag, startPoint x: 349, startPoint y: 95, endPoint x: 239, endPoint y: 159, distance: 127.5
click at [239, 159] on div "Для навигации используйте клавиши со стрелками. Чтобы активировать перетаскиван…" at bounding box center [215, 133] width 407 height 182
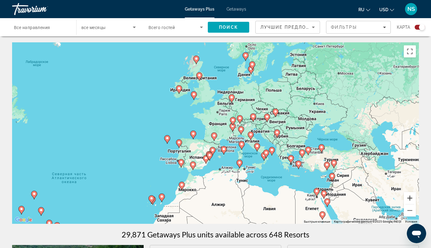
click at [412, 196] on button "Увеличить" at bounding box center [410, 198] width 12 height 12
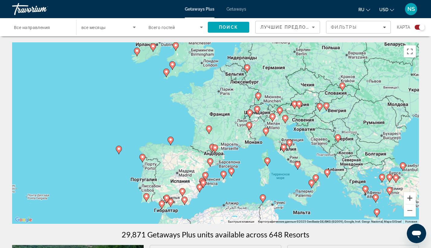
click at [412, 196] on button "Увеличить" at bounding box center [410, 198] width 12 height 12
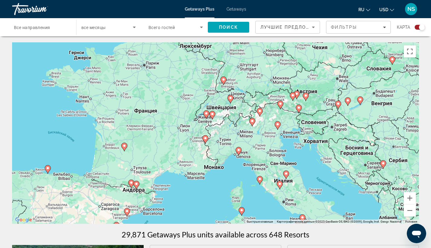
drag, startPoint x: 366, startPoint y: 142, endPoint x: 260, endPoint y: 163, distance: 108.4
click at [260, 163] on div "Для навигации используйте клавиши со стрелками. Чтобы активировать перетаскиван…" at bounding box center [215, 133] width 407 height 182
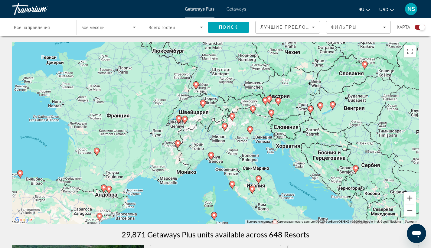
click at [411, 196] on button "Увеличить" at bounding box center [410, 198] width 12 height 12
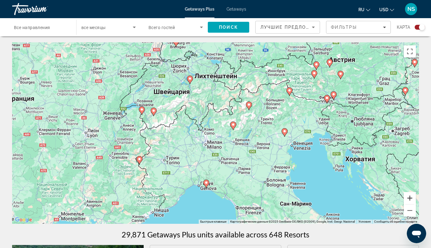
click at [411, 196] on button "Увеличить" at bounding box center [410, 198] width 12 height 12
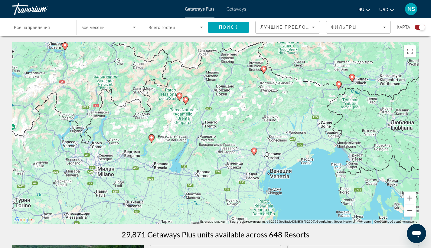
drag, startPoint x: 341, startPoint y: 99, endPoint x: 255, endPoint y: 115, distance: 86.9
click at [255, 115] on div "Для навигации используйте клавиши со стрелками. Чтобы активировать перетаскиван…" at bounding box center [215, 133] width 407 height 182
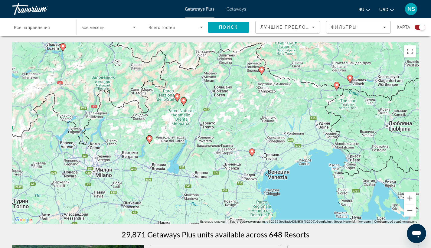
click at [175, 97] on icon "Main content" at bounding box center [176, 98] width 5 height 8
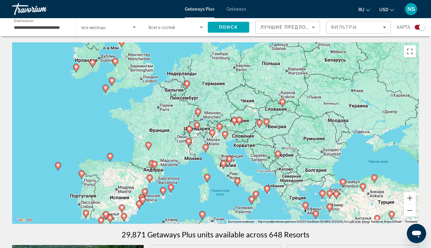
click at [221, 127] on image "Main content" at bounding box center [220, 127] width 4 height 4
type input "**********"
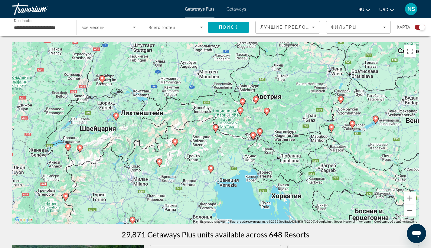
click at [176, 145] on icon "Main content" at bounding box center [174, 143] width 5 height 8
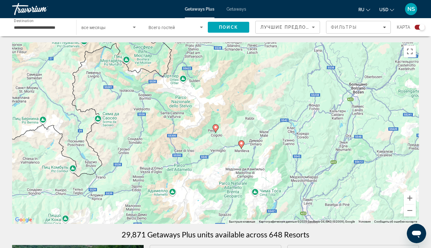
click at [242, 148] on gmp-advanced-marker "Main content" at bounding box center [242, 144] width 6 height 9
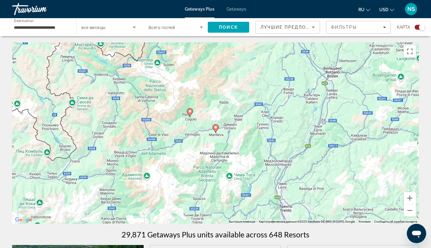
click at [217, 129] on image "Main content" at bounding box center [216, 128] width 4 height 4
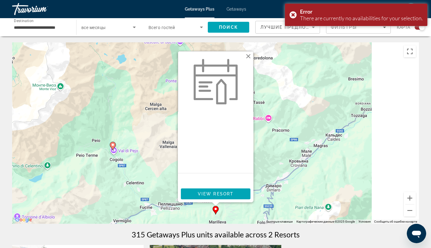
click at [114, 145] on image "Main content" at bounding box center [113, 145] width 4 height 4
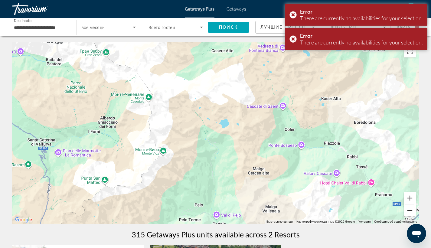
click at [414, 209] on button "Уменьшить" at bounding box center [410, 211] width 12 height 12
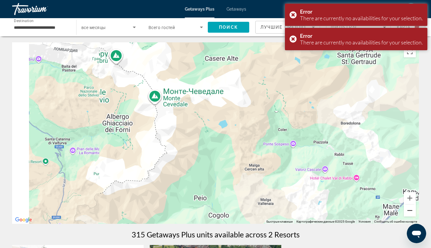
click at [414, 209] on button "Уменьшить" at bounding box center [410, 211] width 12 height 12
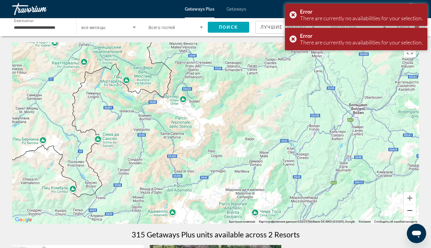
click at [414, 209] on button "Уменьшить" at bounding box center [410, 211] width 12 height 12
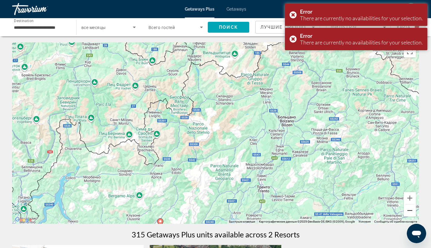
click at [414, 209] on button "Уменьшить" at bounding box center [410, 211] width 12 height 12
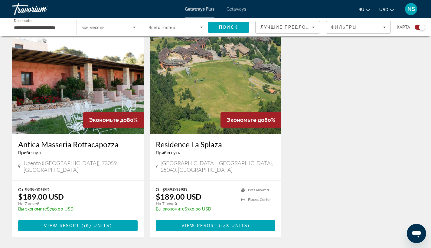
scroll to position [207, 0]
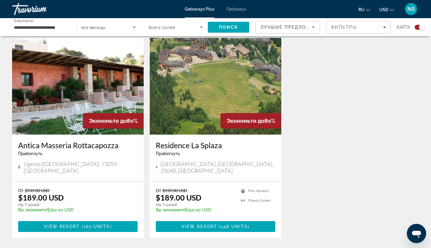
click at [60, 144] on h3 "Antica Masseria Rottacapozza" at bounding box center [78, 145] width 120 height 9
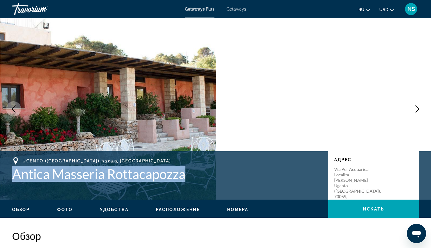
drag, startPoint x: 193, startPoint y: 172, endPoint x: 10, endPoint y: 173, distance: 183.5
click at [10, 173] on div "Ugento ([GEOGRAPHIC_DATA]), 73059, ITA Antica Masseria Rottacapozza Адрес Via P…" at bounding box center [215, 175] width 431 height 36
copy h1 "Antica Masseria Rottacapozza"
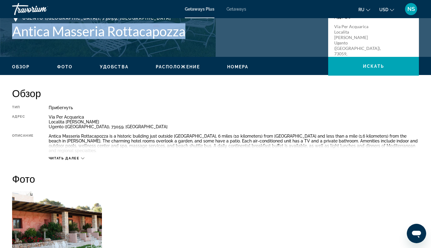
scroll to position [134, 0]
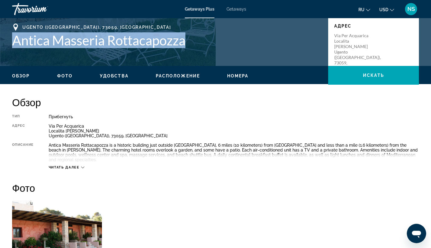
click at [171, 74] on span "Расположение" at bounding box center [178, 76] width 44 height 5
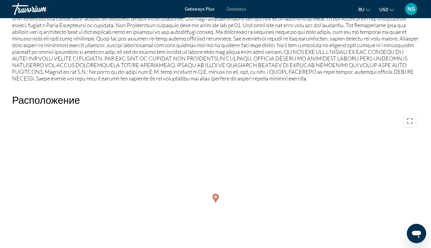
scroll to position [695, 0]
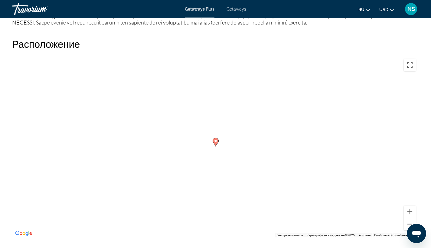
click at [410, 222] on button "Уменьшить" at bounding box center [410, 224] width 12 height 12
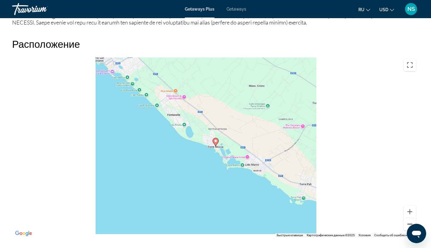
click at [410, 222] on button "Уменьшить" at bounding box center [410, 224] width 12 height 12
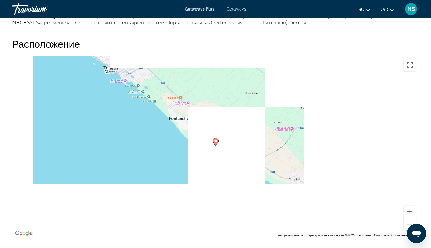
click at [410, 222] on button "Уменьшить" at bounding box center [410, 224] width 12 height 12
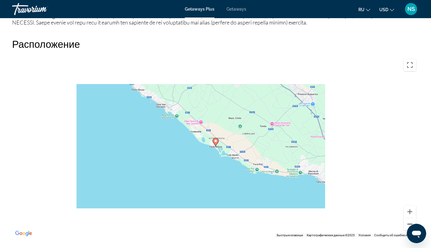
click at [410, 222] on button "Уменьшить" at bounding box center [410, 224] width 12 height 12
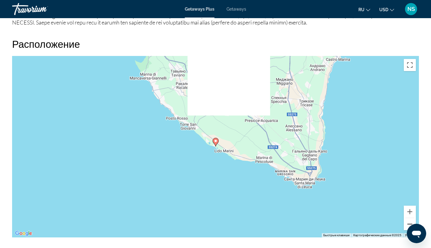
click at [410, 222] on button "Уменьшить" at bounding box center [410, 224] width 12 height 12
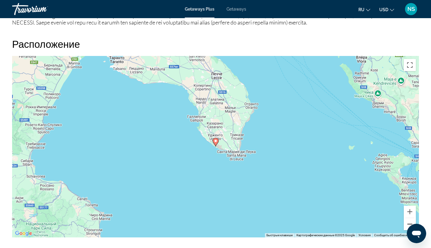
click at [410, 222] on button "Уменьшить" at bounding box center [410, 224] width 12 height 12
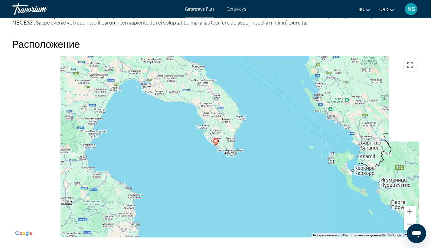
click at [410, 222] on button "Уменьшить" at bounding box center [410, 224] width 12 height 12
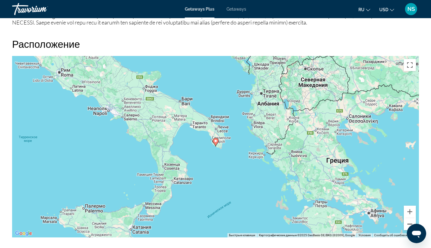
click at [410, 222] on button "Уменьшить" at bounding box center [410, 224] width 12 height 12
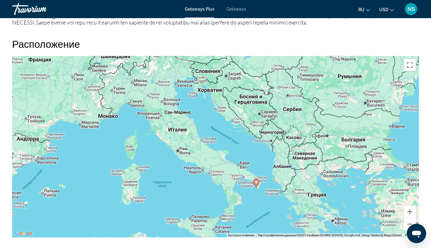
drag, startPoint x: 165, startPoint y: 107, endPoint x: 229, endPoint y: 178, distance: 95.2
click at [229, 178] on div "Чтобы активировать перетаскивание с помощью клавиатуры, нажмите Alt + Ввод. Пос…" at bounding box center [215, 147] width 407 height 182
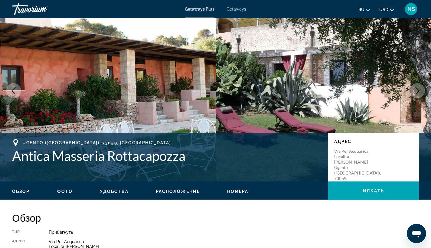
scroll to position [0, 0]
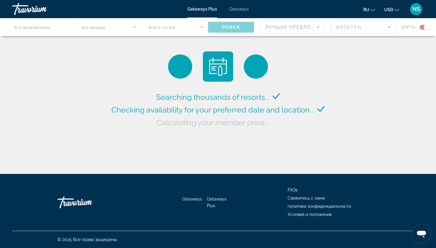
click at [33, 24] on div "Main content" at bounding box center [218, 27] width 436 height 18
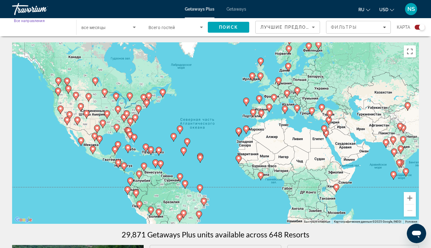
click at [51, 26] on input "Destination Все направления" at bounding box center [41, 27] width 54 height 7
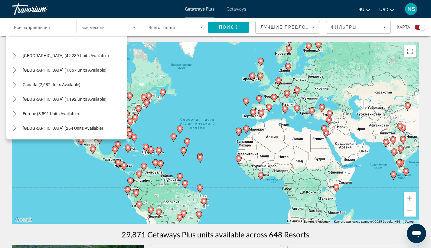
scroll to position [12, 0]
click at [39, 111] on span "Select destination: Europe (3,591 units available)" at bounding box center [51, 114] width 62 height 15
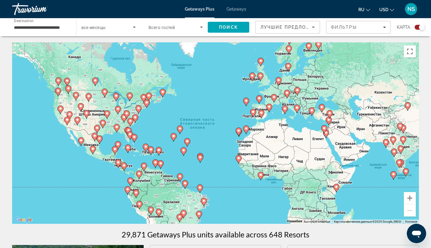
click at [45, 23] on div "**********" at bounding box center [41, 27] width 54 height 17
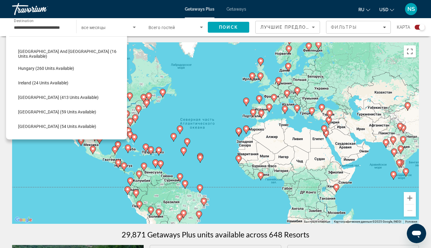
scroll to position [175, 0]
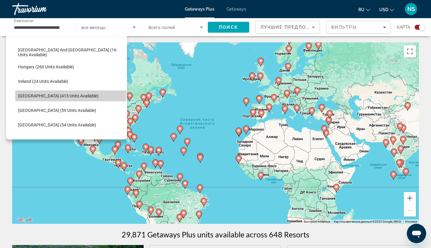
click at [70, 92] on span "Select destination: Italy (413 units available)" at bounding box center [71, 96] width 112 height 15
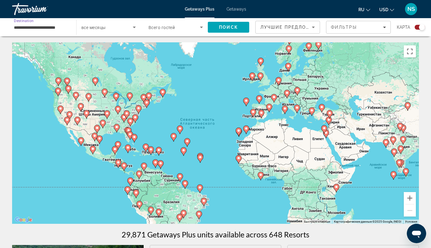
click at [63, 29] on input "**********" at bounding box center [41, 27] width 54 height 7
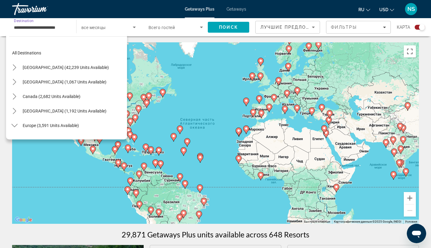
scroll to position [181, 0]
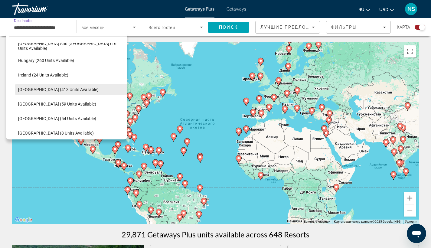
click at [97, 85] on span "Select destination: Italy (413 units available)" at bounding box center [71, 89] width 112 height 15
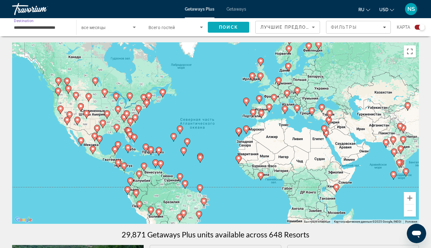
click at [223, 25] on span "Поиск" at bounding box center [228, 27] width 19 height 5
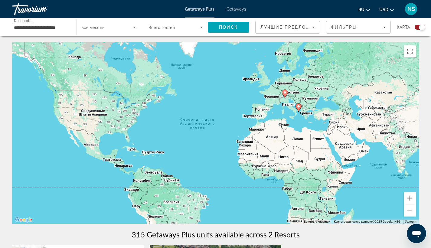
click at [111, 28] on span "Search widget" at bounding box center [106, 27] width 51 height 7
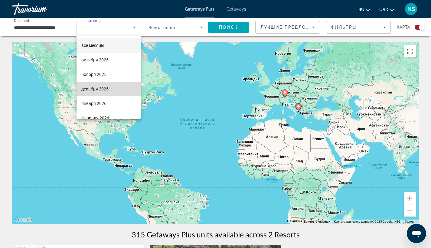
click at [117, 87] on mat-option "декабря 2025" at bounding box center [109, 89] width 64 height 15
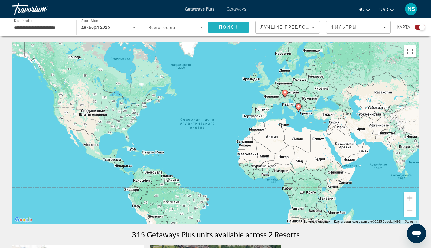
click at [230, 28] on span "Поиск" at bounding box center [228, 27] width 19 height 5
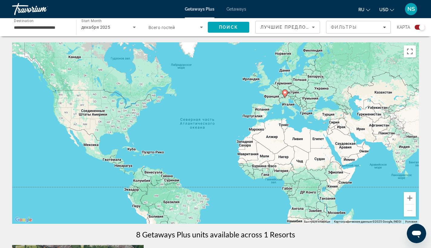
click at [281, 22] on div "Лучшие предложения" at bounding box center [288, 29] width 54 height 17
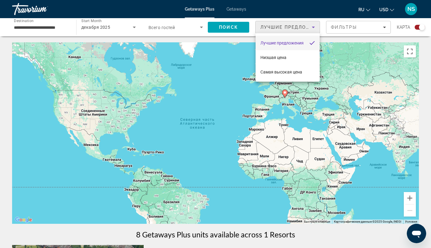
click at [280, 22] on div at bounding box center [215, 124] width 431 height 248
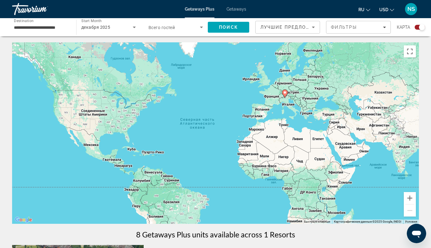
click at [174, 27] on span "Всего гостей" at bounding box center [162, 27] width 26 height 5
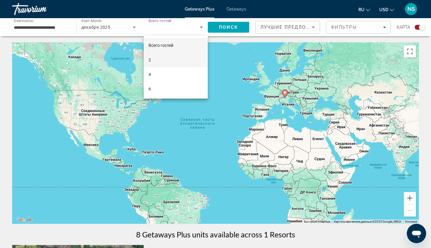
click at [159, 60] on mat-option "2" at bounding box center [176, 60] width 64 height 15
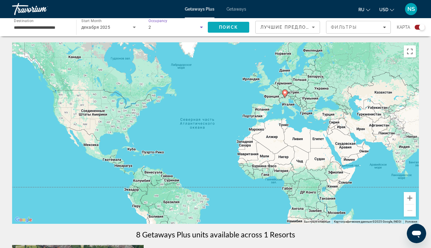
click at [221, 25] on button "Поиск" at bounding box center [228, 27] width 41 height 11
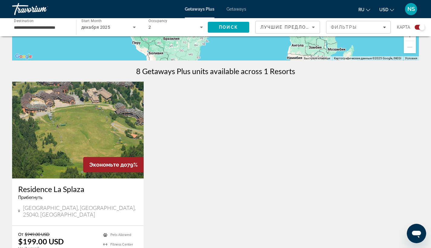
scroll to position [163, 0]
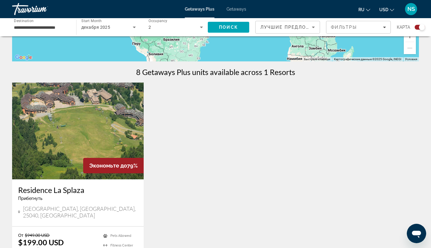
click at [11, 109] on app-exchanges-search-item "Экономьте до 79% Residence La Splaza Прибегнуть - Это курорт только для взрослы…" at bounding box center [78, 183] width 138 height 200
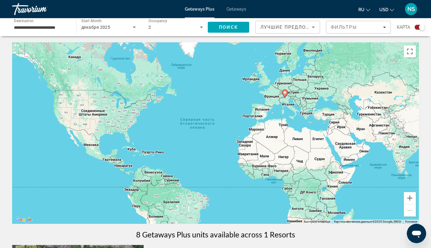
click at [52, 21] on div "**********" at bounding box center [41, 27] width 54 height 17
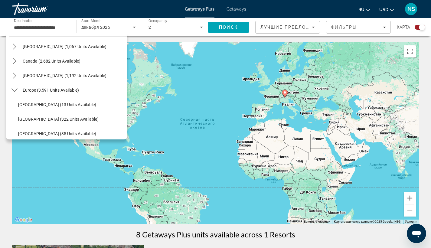
scroll to position [35, 0]
click at [59, 93] on span "Select destination: Europe (3,591 units available)" at bounding box center [51, 90] width 62 height 15
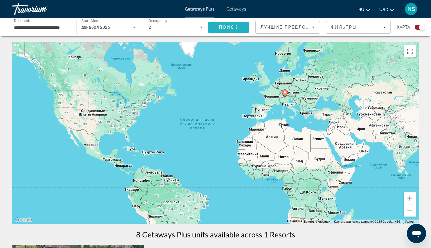
click at [229, 32] on span "Search" at bounding box center [228, 27] width 41 height 15
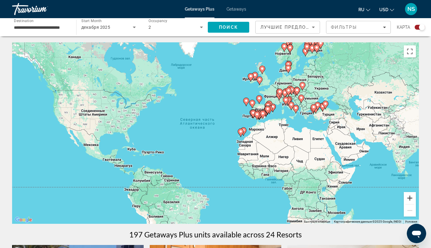
click at [412, 198] on button "Увеличить" at bounding box center [410, 198] width 12 height 12
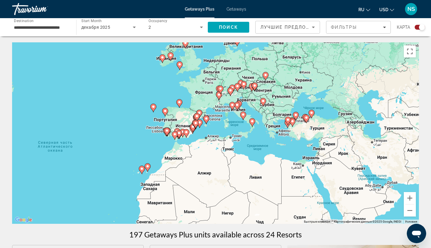
drag, startPoint x: 380, startPoint y: 116, endPoint x: 247, endPoint y: 148, distance: 136.9
click at [247, 148] on div "Чтобы активировать перетаскивание с помощью клавиатуры, нажмите Alt + Ввод. Пос…" at bounding box center [215, 133] width 407 height 182
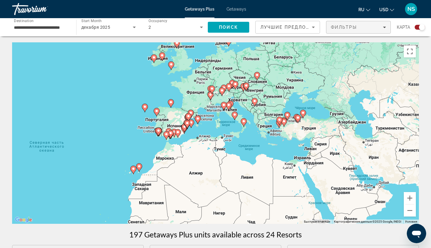
click at [358, 29] on div "Фильтры" at bounding box center [358, 27] width 55 height 5
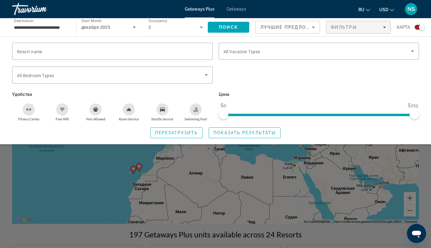
click at [387, 42] on div "Resort name Vacation Types All Vacation Types Bedroom Types All Bedroom Types У…" at bounding box center [215, 90] width 431 height 108
click at [381, 46] on div "Search widget" at bounding box center [319, 51] width 191 height 17
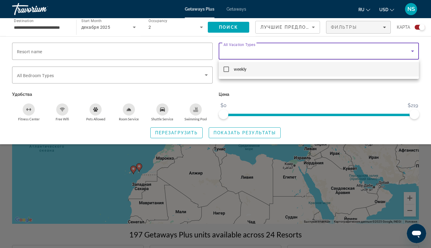
click at [381, 46] on div at bounding box center [215, 124] width 431 height 248
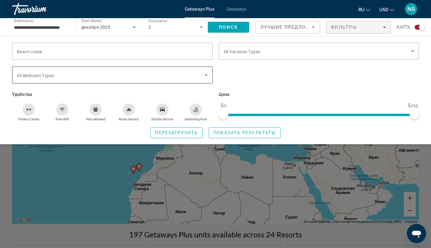
click at [199, 78] on span "Search widget" at bounding box center [111, 74] width 188 height 7
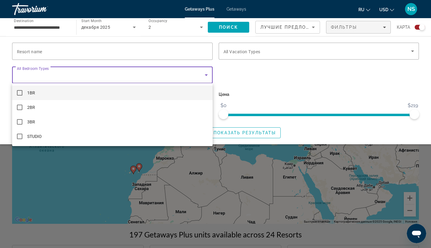
click at [199, 78] on div at bounding box center [215, 124] width 431 height 248
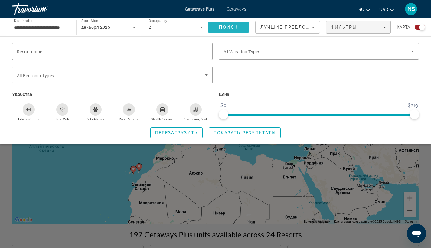
click at [238, 29] on span "Search" at bounding box center [228, 27] width 41 height 15
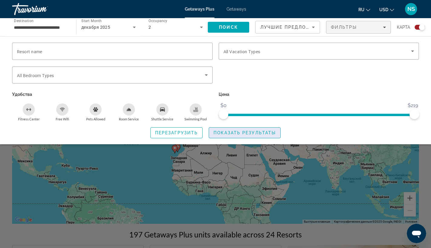
click at [224, 135] on span "Показать результаты" at bounding box center [245, 132] width 62 height 5
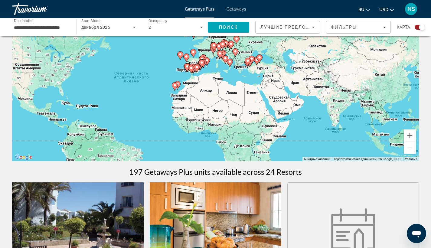
scroll to position [48, 0]
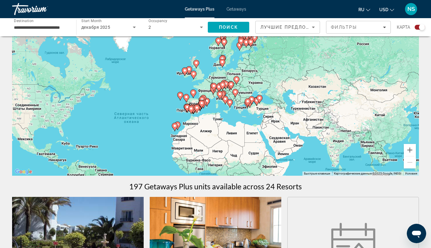
drag, startPoint x: 284, startPoint y: 68, endPoint x: 285, endPoint y: 102, distance: 34.8
click at [284, 102] on div "Чтобы активировать перетаскивание с помощью клавиатуры, нажмите Alt + Ввод. Пос…" at bounding box center [215, 85] width 407 height 182
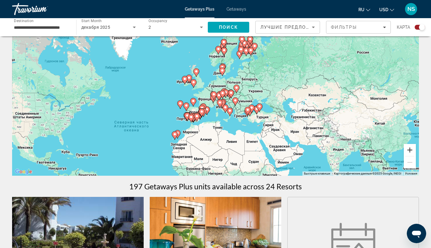
click at [408, 151] on button "Увеличить" at bounding box center [410, 150] width 12 height 12
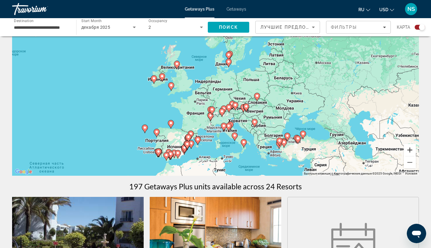
click at [408, 151] on button "Увеличить" at bounding box center [410, 150] width 12 height 12
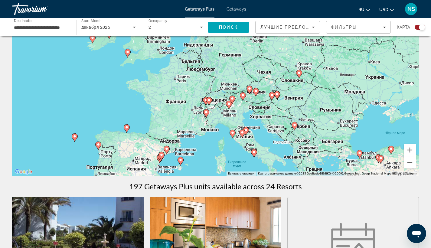
drag, startPoint x: 275, startPoint y: 155, endPoint x: 275, endPoint y: 113, distance: 41.8
click at [275, 113] on div "Чтобы активировать перетаскивание с помощью клавиатуры, нажмите Alt + Ввод. Пос…" at bounding box center [215, 85] width 407 height 182
click at [409, 148] on button "Увеличить" at bounding box center [410, 150] width 12 height 12
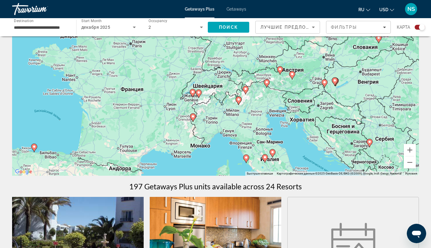
drag, startPoint x: 274, startPoint y: 142, endPoint x: 270, endPoint y: 109, distance: 33.0
click at [270, 109] on div "Чтобы активировать перетаскивание с помощью клавиатуры, нажмите Alt + Ввод. Пос…" at bounding box center [215, 85] width 407 height 182
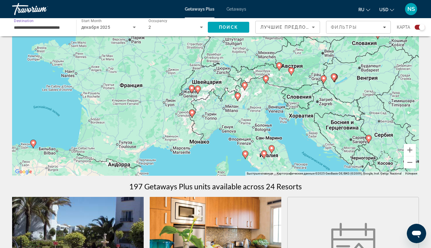
click at [59, 27] on input "**********" at bounding box center [41, 27] width 54 height 7
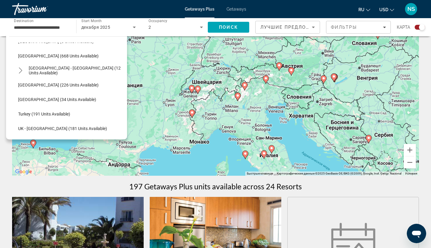
scroll to position [278, 0]
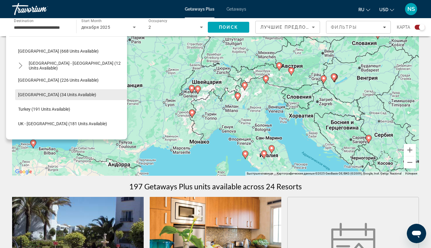
click at [84, 95] on span "Select destination: Switzerland (34 units available)" at bounding box center [71, 94] width 112 height 15
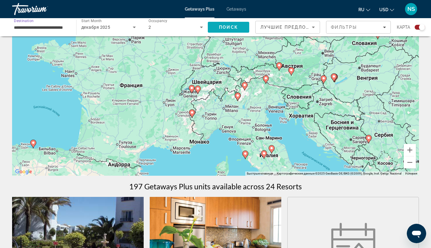
click at [238, 27] on span "Search" at bounding box center [228, 27] width 41 height 15
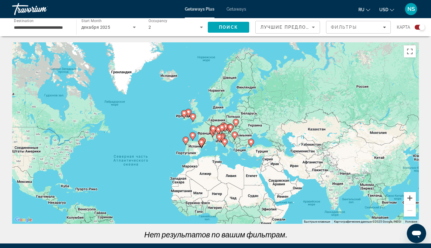
click at [408, 202] on button "Увеличить" at bounding box center [410, 198] width 12 height 12
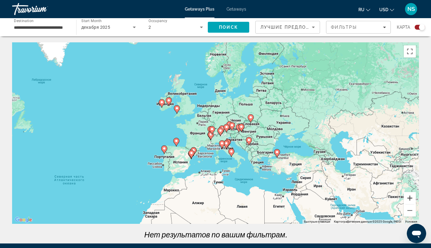
click at [408, 202] on button "Увеличить" at bounding box center [410, 198] width 12 height 12
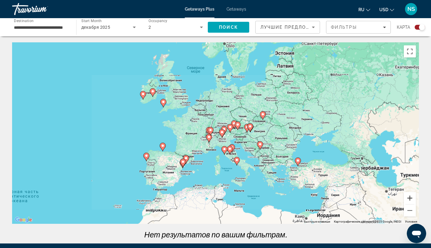
click at [408, 202] on button "Увеличить" at bounding box center [410, 198] width 12 height 12
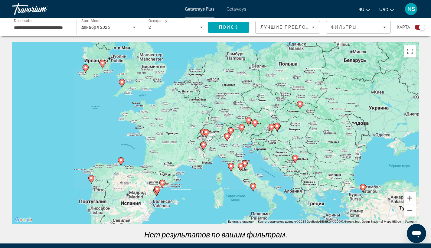
click at [408, 202] on button "Увеличить" at bounding box center [410, 198] width 12 height 12
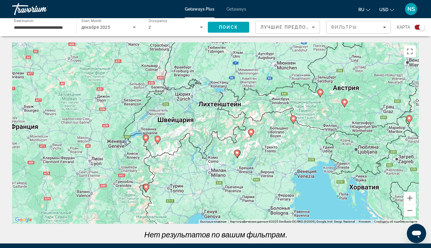
drag, startPoint x: 248, startPoint y: 164, endPoint x: 224, endPoint y: 157, distance: 24.4
click at [224, 157] on div "Чтобы активировать перетаскивание с помощью клавиатуры, нажмите Alt + Ввод. Пос…" at bounding box center [215, 133] width 407 height 182
click at [53, 26] on input "**********" at bounding box center [41, 27] width 54 height 7
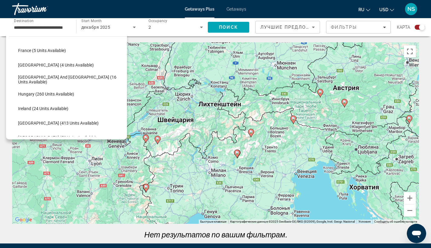
scroll to position [173, 0]
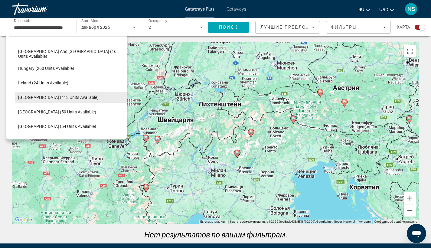
click at [67, 96] on span "Select destination: Italy (413 units available)" at bounding box center [71, 97] width 112 height 15
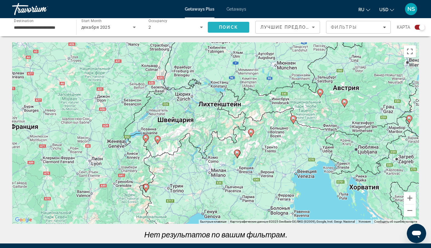
click at [242, 25] on span "Search" at bounding box center [228, 27] width 41 height 15
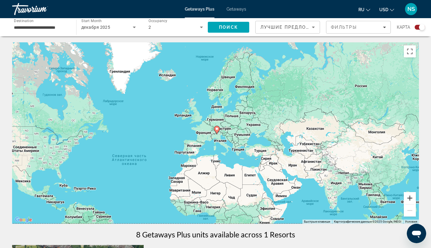
click at [411, 202] on button "Увеличить" at bounding box center [410, 198] width 12 height 12
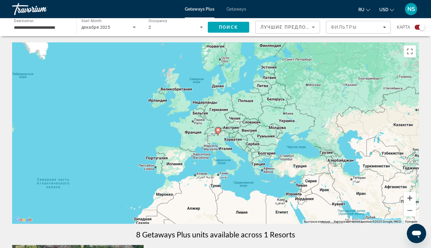
click at [411, 202] on button "Увеличить" at bounding box center [410, 198] width 12 height 12
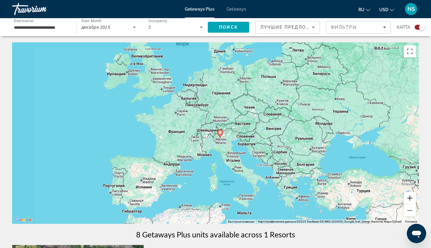
click at [411, 202] on button "Увеличить" at bounding box center [410, 198] width 12 height 12
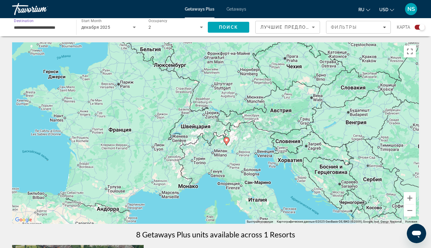
click at [64, 25] on input "**********" at bounding box center [41, 27] width 54 height 7
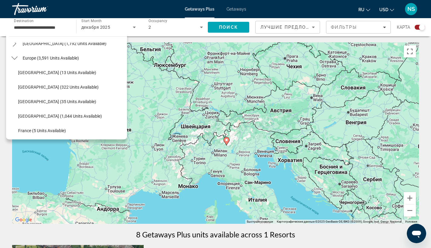
scroll to position [54, 0]
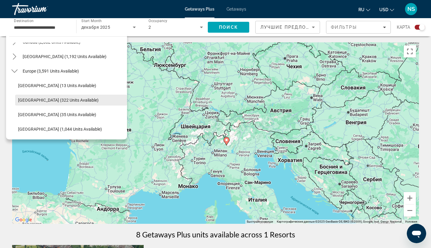
click at [61, 99] on span "[GEOGRAPHIC_DATA] (322 units available)" at bounding box center [58, 100] width 81 height 5
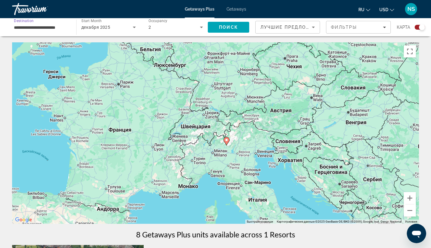
type input "**********"
click at [225, 28] on span "Поиск" at bounding box center [228, 27] width 19 height 5
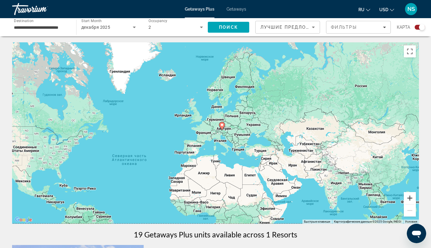
click at [410, 198] on button "Увеличить" at bounding box center [410, 198] width 12 height 12
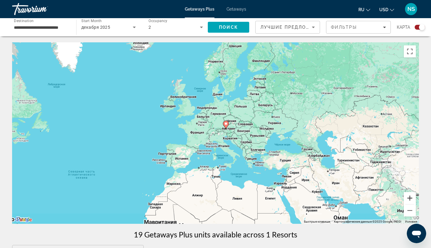
click at [410, 198] on button "Увеличить" at bounding box center [410, 198] width 12 height 12
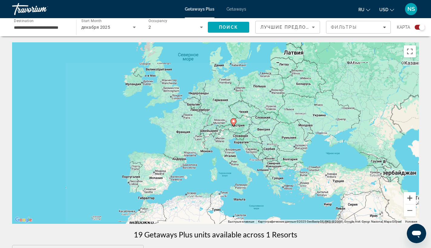
click at [410, 198] on button "Увеличить" at bounding box center [410, 198] width 12 height 12
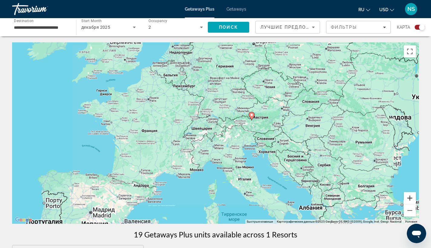
click at [410, 198] on button "Увеличить" at bounding box center [410, 198] width 12 height 12
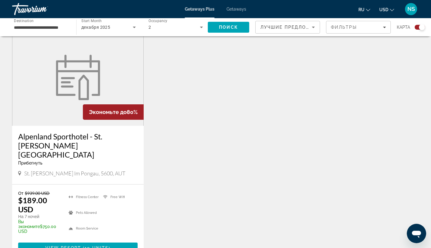
scroll to position [226, 0]
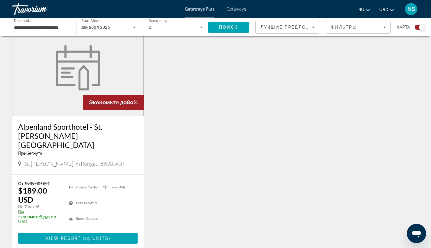
click at [44, 126] on h3 "Alpenland Sporthotel - St. [PERSON_NAME][GEOGRAPHIC_DATA]" at bounding box center [78, 135] width 120 height 27
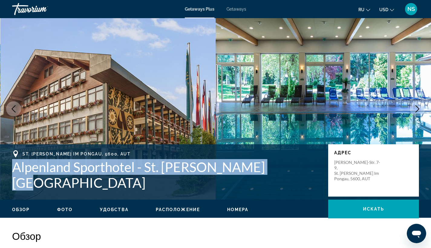
drag, startPoint x: 12, startPoint y: 176, endPoint x: 177, endPoint y: 190, distance: 166.5
click at [177, 190] on div "St. [PERSON_NAME][GEOGRAPHIC_DATA], 5600, AUT [GEOGRAPHIC_DATA]. [PERSON_NAME][…" at bounding box center [215, 170] width 431 height 40
click at [269, 183] on div "St. [PERSON_NAME][GEOGRAPHIC_DATA], 5600, AUT [GEOGRAPHIC_DATA]. [PERSON_NAME][…" at bounding box center [215, 170] width 431 height 40
drag, startPoint x: 275, startPoint y: 174, endPoint x: 41, endPoint y: 170, distance: 233.7
click at [41, 170] on h1 "Alpenland Sporthotel - St. [PERSON_NAME][GEOGRAPHIC_DATA]" at bounding box center [167, 174] width 310 height 31
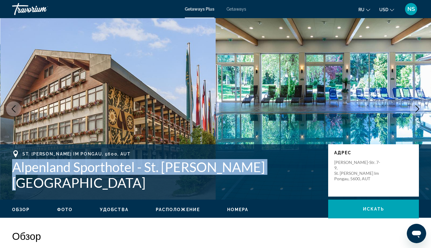
drag, startPoint x: 13, startPoint y: 171, endPoint x: 256, endPoint y: 171, distance: 242.5
click at [256, 171] on h1 "Alpenland Sporthotel - St. [PERSON_NAME][GEOGRAPHIC_DATA]" at bounding box center [167, 174] width 310 height 31
copy h1 "Alpenland Sporthotel - St. [PERSON_NAME][GEOGRAPHIC_DATA]"
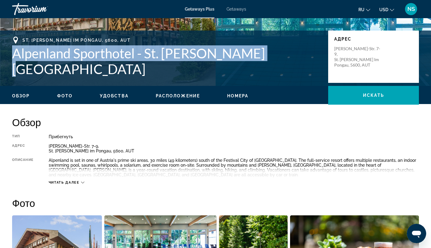
scroll to position [159, 0]
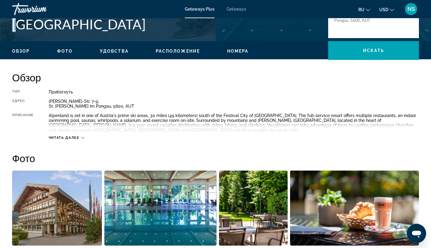
click at [161, 49] on span "Расположение" at bounding box center [178, 51] width 44 height 5
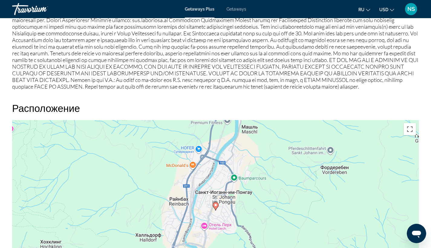
scroll to position [781, 0]
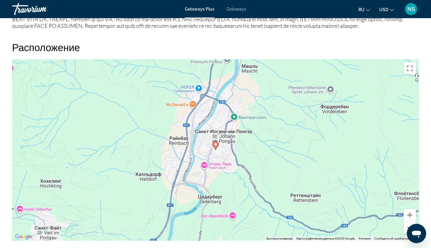
click at [407, 222] on button "Уменьшить" at bounding box center [410, 228] width 12 height 12
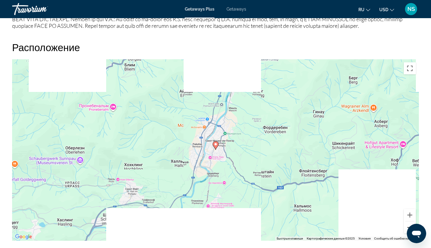
click at [410, 222] on button "Уменьшить" at bounding box center [410, 228] width 12 height 12
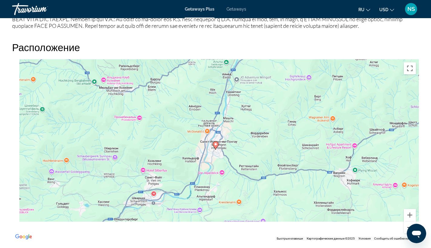
click at [410, 222] on button "Уменьшить" at bounding box center [410, 228] width 12 height 12
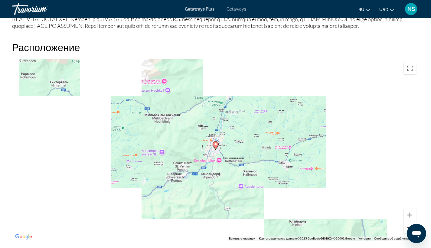
click at [410, 222] on button "Уменьшить" at bounding box center [410, 228] width 12 height 12
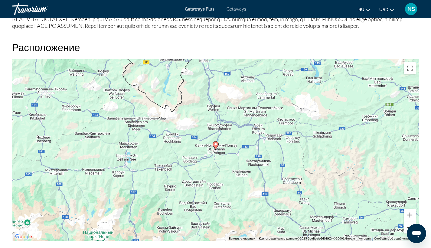
click at [410, 222] on button "Уменьшить" at bounding box center [410, 228] width 12 height 12
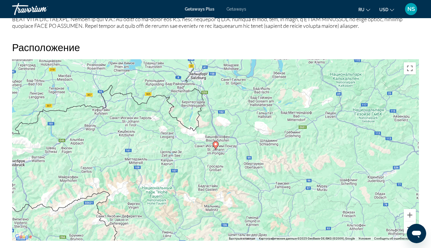
click at [410, 222] on button "Уменьшить" at bounding box center [410, 228] width 12 height 12
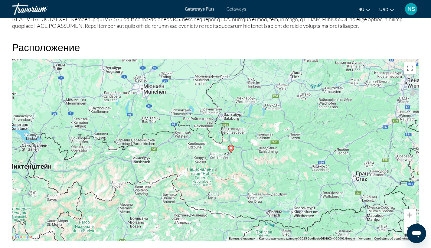
drag, startPoint x: 222, startPoint y: 159, endPoint x: 259, endPoint y: 163, distance: 37.4
click at [259, 163] on div "Чтобы активировать перетаскивание с помощью клавиатуры, нажмите Alt + Ввод. Пос…" at bounding box center [215, 150] width 407 height 182
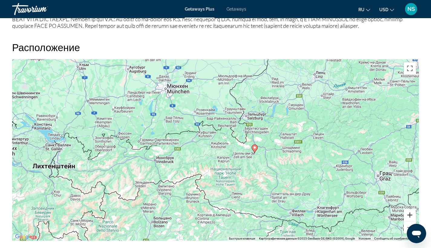
click at [411, 209] on button "Увеличить" at bounding box center [410, 215] width 12 height 12
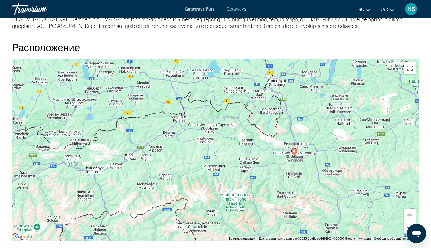
click at [411, 209] on button "Увеличить" at bounding box center [410, 215] width 12 height 12
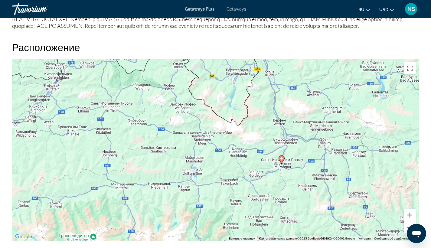
drag, startPoint x: 376, startPoint y: 178, endPoint x: 271, endPoint y: 181, distance: 104.8
click at [272, 180] on div "Чтобы активировать перетаскивание с помощью клавиатуры, нажмите Alt + Ввод. Пос…" at bounding box center [215, 150] width 407 height 182
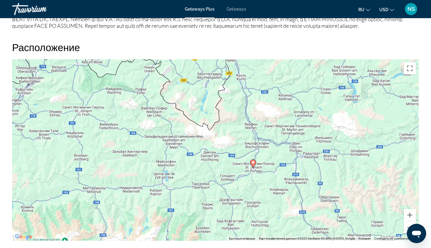
drag, startPoint x: 250, startPoint y: 184, endPoint x: 265, endPoint y: 184, distance: 15.4
click at [265, 184] on div "Чтобы активировать перетаскивание с помощью клавиатуры, нажмите Alt + Ввод. Пос…" at bounding box center [215, 150] width 407 height 182
click at [408, 213] on button "Увеличить" at bounding box center [410, 215] width 12 height 12
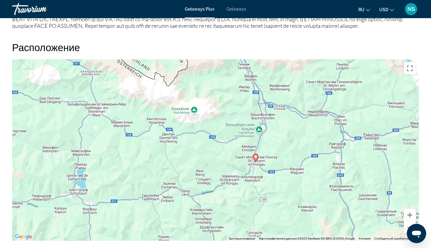
drag, startPoint x: 309, startPoint y: 189, endPoint x: 272, endPoint y: 164, distance: 43.8
click at [272, 164] on div "Чтобы активировать перетаскивание с помощью клавиатуры, нажмите Alt + Ввод. Пос…" at bounding box center [215, 150] width 407 height 182
click at [410, 209] on button "Увеличить" at bounding box center [410, 215] width 12 height 12
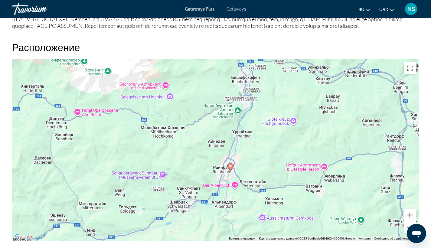
drag, startPoint x: 351, startPoint y: 203, endPoint x: 274, endPoint y: 199, distance: 76.7
click at [274, 199] on div "Чтобы активировать перетаскивание с помощью клавиатуры, нажмите Alt + Ввод. Пос…" at bounding box center [215, 150] width 407 height 182
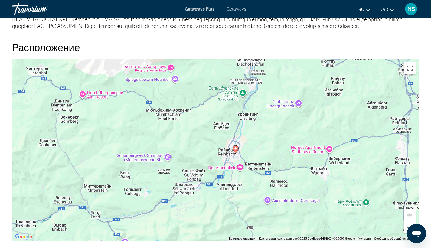
drag, startPoint x: 263, startPoint y: 171, endPoint x: 279, endPoint y: 154, distance: 24.0
click at [279, 154] on div "Чтобы активировать перетаскивание с помощью клавиатуры, нажмите Alt + Ввод. Пос…" at bounding box center [215, 150] width 407 height 182
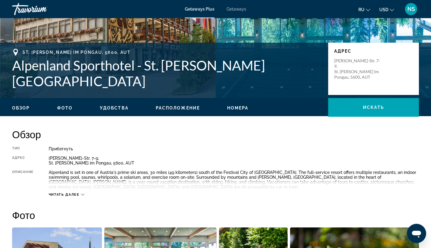
scroll to position [97, 0]
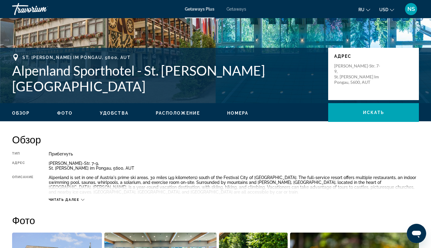
click at [68, 114] on span "Фото" at bounding box center [64, 113] width 15 height 5
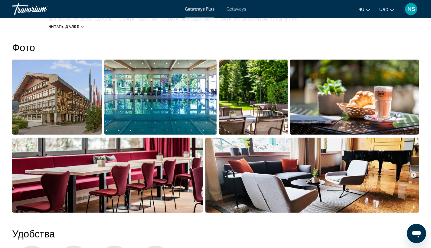
click at [68, 114] on img "Open full-screen image slider" at bounding box center [57, 97] width 90 height 75
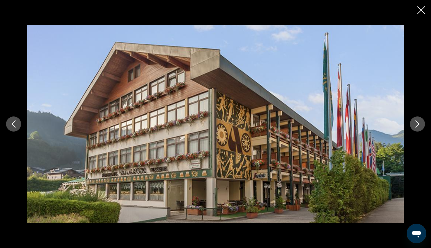
click at [417, 11] on div "prev next" at bounding box center [215, 124] width 431 height 248
click at [422, 9] on icon "Close slideshow" at bounding box center [422, 10] width 8 height 8
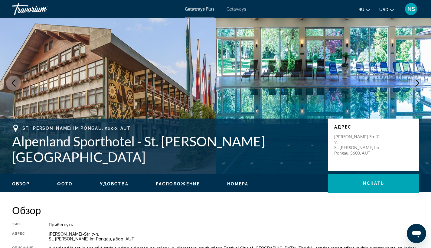
scroll to position [21, 0]
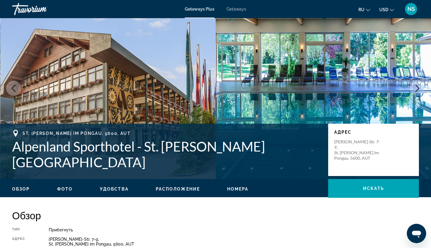
click at [19, 193] on div "Обзор Фото Удобства Расположение Номера искать" at bounding box center [215, 188] width 431 height 19
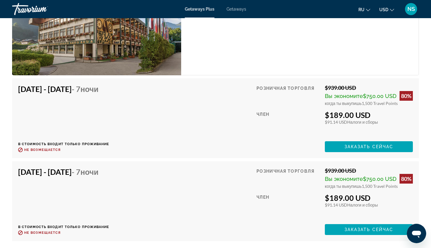
scroll to position [1080, 0]
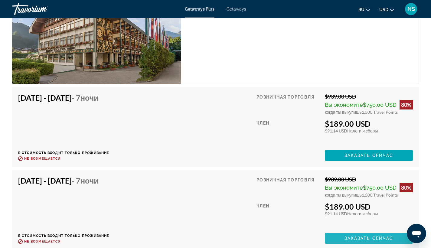
click at [368, 236] on span "Заказать сейчас" at bounding box center [369, 238] width 49 height 5
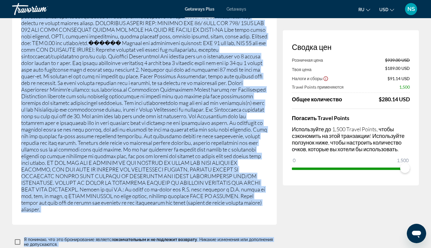
scroll to position [1013, 0]
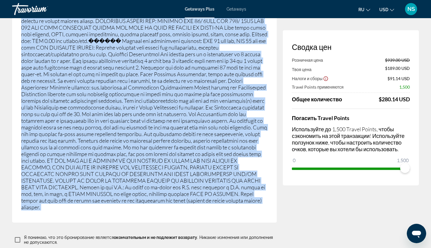
drag, startPoint x: 21, startPoint y: 194, endPoint x: 171, endPoint y: 203, distance: 150.1
copy div "Lor Ipsumdolors AMETCONS ADIPISCING (elitse, doeiusmodtempo/incididun utl, etd …"
